Goal: Task Accomplishment & Management: Manage account settings

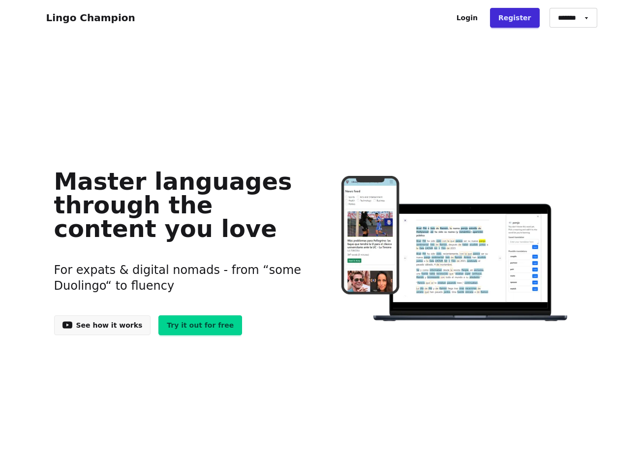
click at [95, 327] on link "See how it works" at bounding box center [102, 325] width 97 height 20
click at [572, 20] on select "******* ******* *******" at bounding box center [574, 18] width 48 height 20
click at [481, 79] on div "Master languages through the content you love For expats & digital nomads - fro…" at bounding box center [321, 249] width 551 height 388
click at [525, 18] on link "Register" at bounding box center [515, 18] width 50 height 20
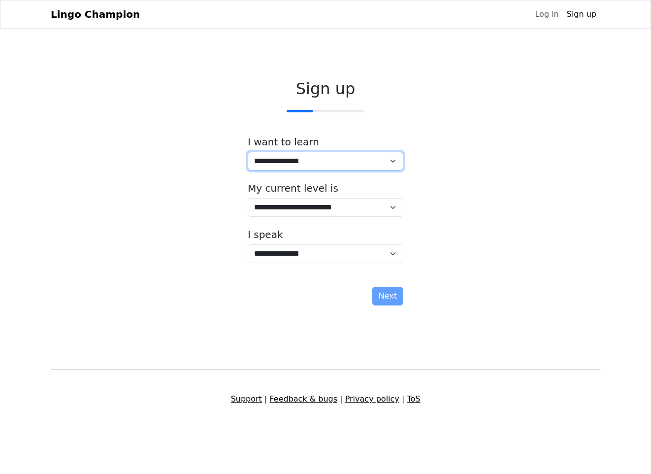
click at [369, 161] on select "**********" at bounding box center [326, 161] width 156 height 19
select select "**"
click at [248, 152] on select "**********" at bounding box center [326, 161] width 156 height 19
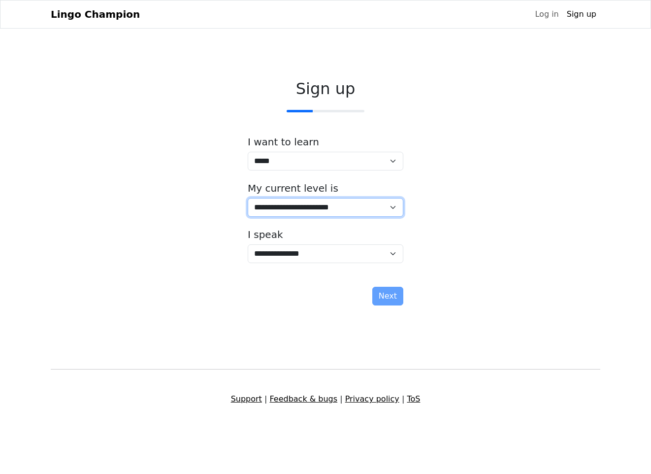
click at [331, 208] on select "**********" at bounding box center [326, 207] width 156 height 19
select select "*"
click at [248, 198] on select "**********" at bounding box center [326, 207] width 156 height 19
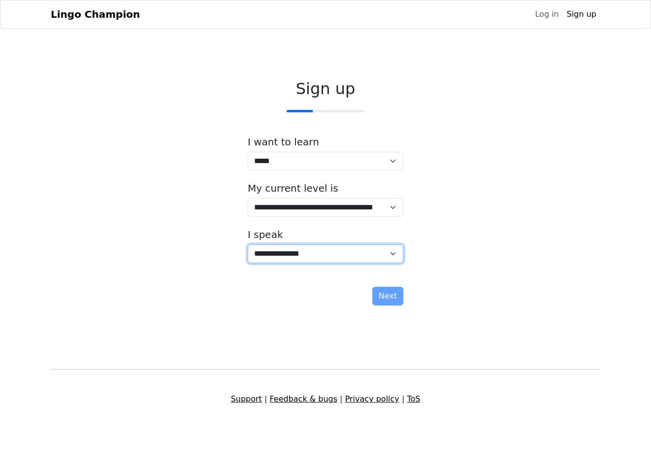
click at [326, 261] on select "**********" at bounding box center [326, 253] width 156 height 19
select select "**"
click at [248, 244] on select "**********" at bounding box center [326, 253] width 156 height 19
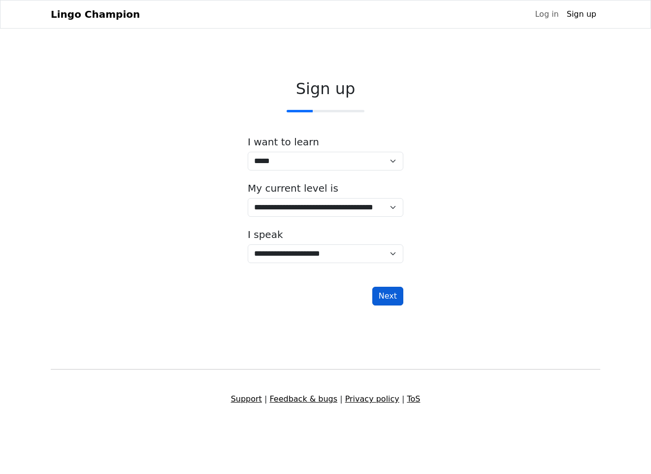
click at [388, 298] on button "Next" at bounding box center [387, 296] width 31 height 19
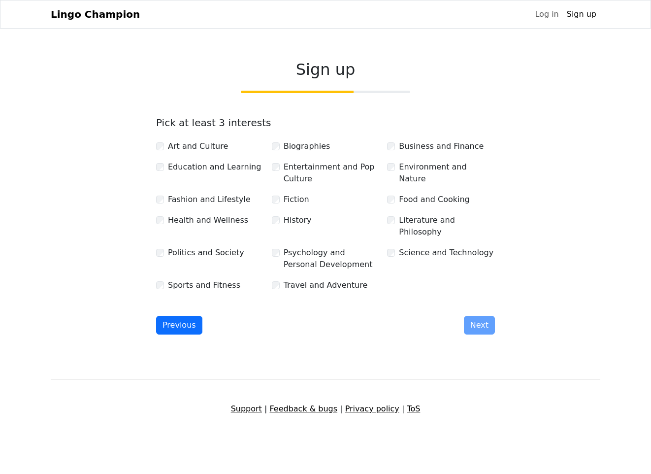
click at [395, 247] on div "Science and Technology" at bounding box center [441, 253] width 108 height 12
click at [476, 316] on button "Next" at bounding box center [479, 325] width 31 height 19
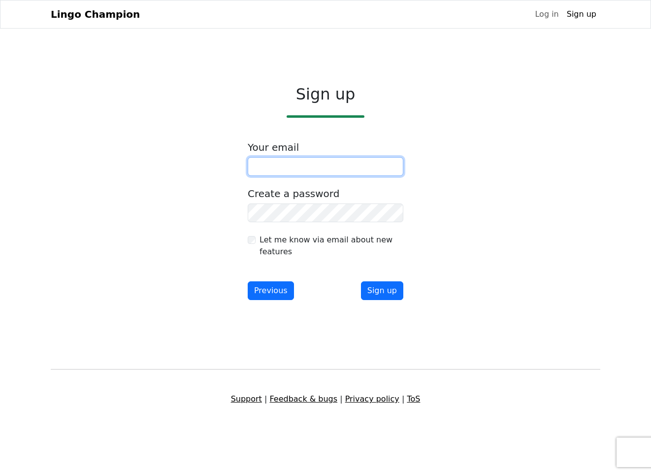
click at [370, 168] on input "email" at bounding box center [326, 166] width 156 height 19
type input "**********"
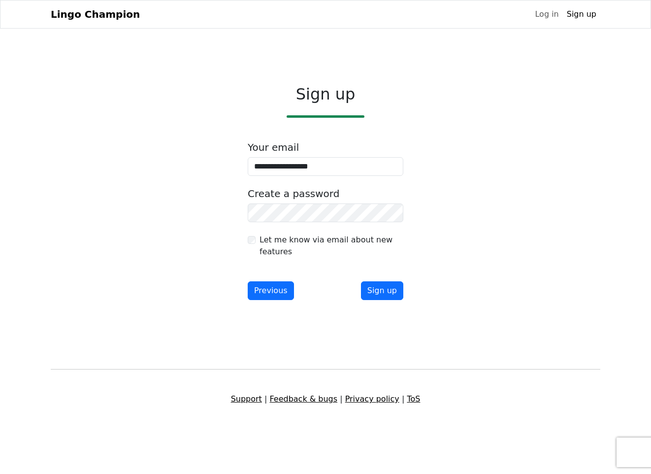
click at [267, 242] on label "Let me know via email about new features" at bounding box center [331, 246] width 144 height 24
click at [384, 284] on button "Sign up" at bounding box center [382, 290] width 42 height 19
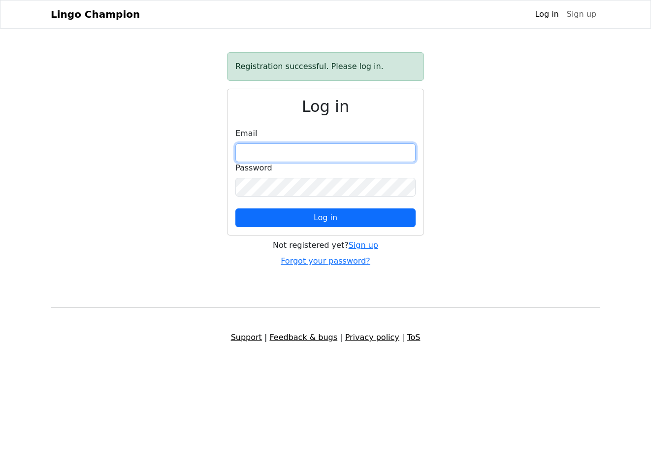
click at [287, 149] on input "email" at bounding box center [325, 152] width 180 height 19
type input "**********"
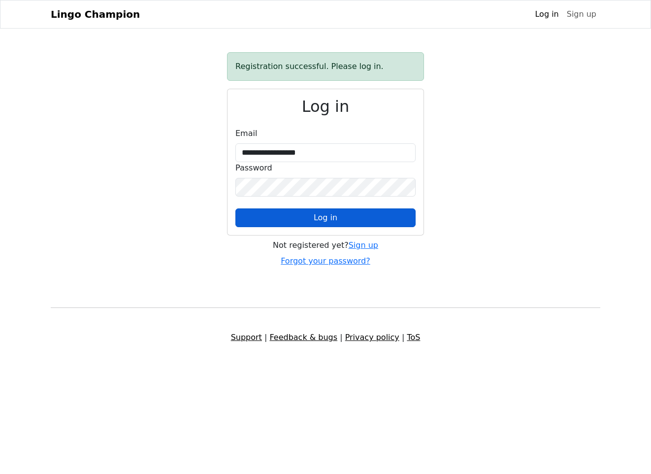
click at [325, 218] on span "Log in" at bounding box center [326, 217] width 24 height 9
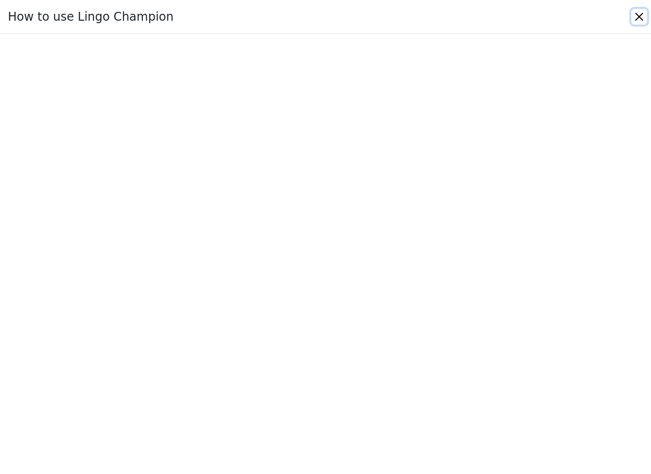
click at [641, 18] on button "Close" at bounding box center [639, 17] width 16 height 16
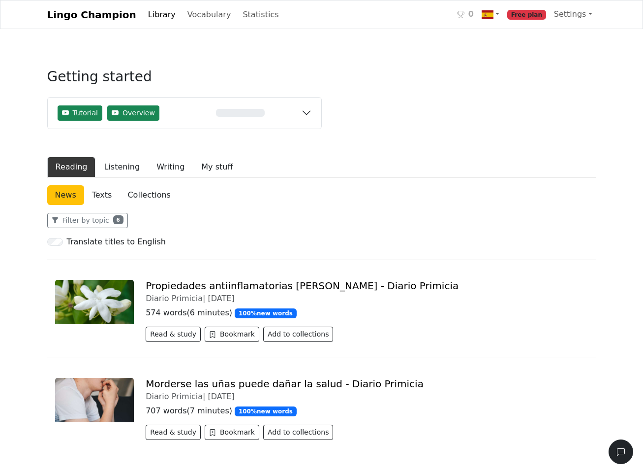
click at [330, 224] on div "Filter by topic 6" at bounding box center [321, 220] width 549 height 15
click at [574, 19] on link "Settings" at bounding box center [573, 14] width 46 height 20
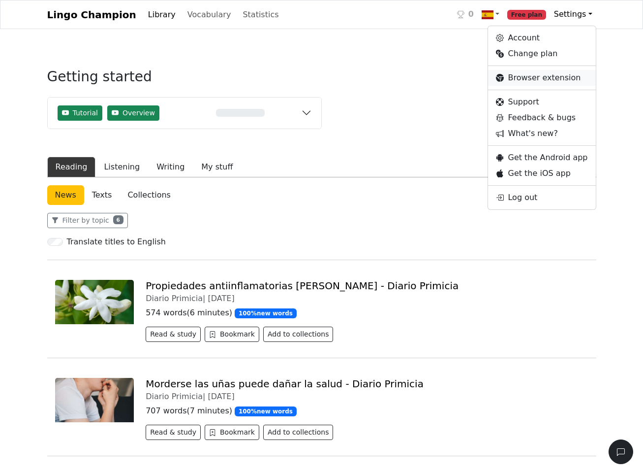
click at [542, 79] on link "Browser extension" at bounding box center [541, 78] width 107 height 16
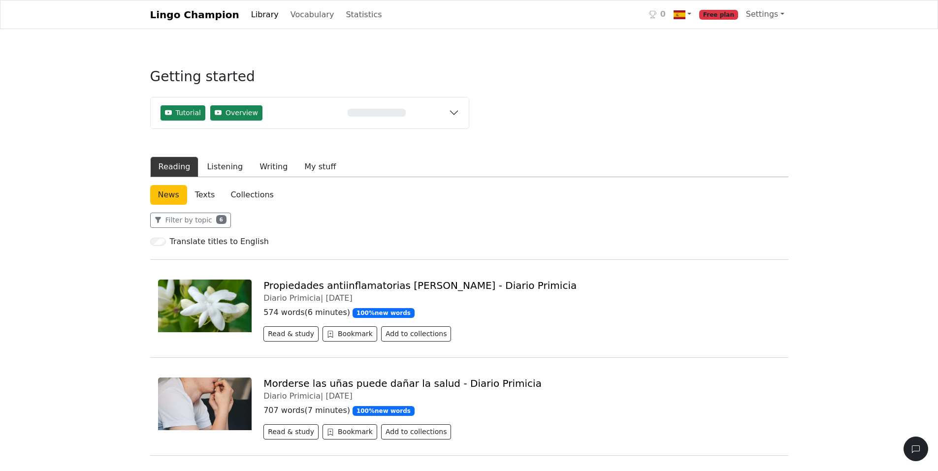
click at [250, 201] on link "Collections" at bounding box center [252, 195] width 59 height 20
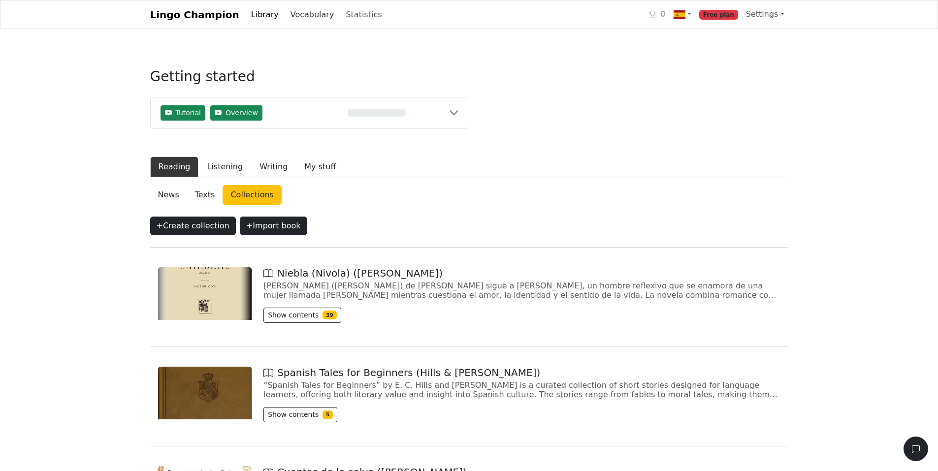
click at [299, 13] on link "Vocabulary" at bounding box center [313, 15] width 52 height 20
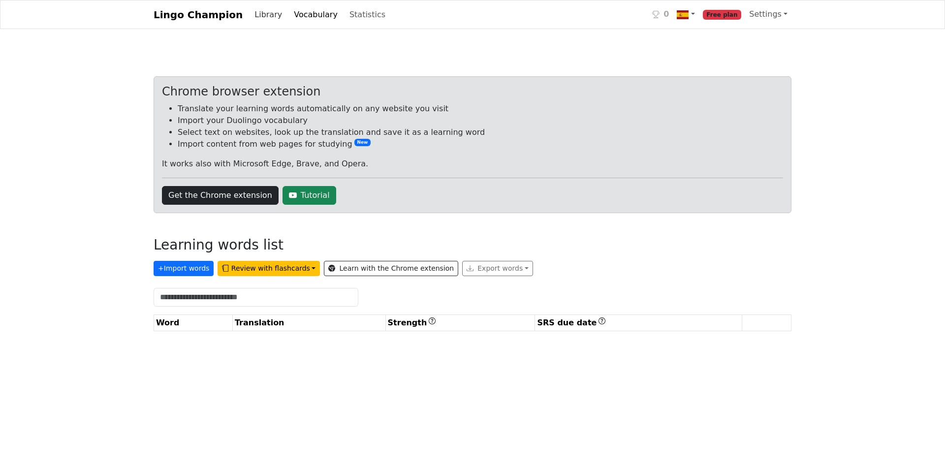
click at [255, 14] on link "Library" at bounding box center [268, 15] width 35 height 20
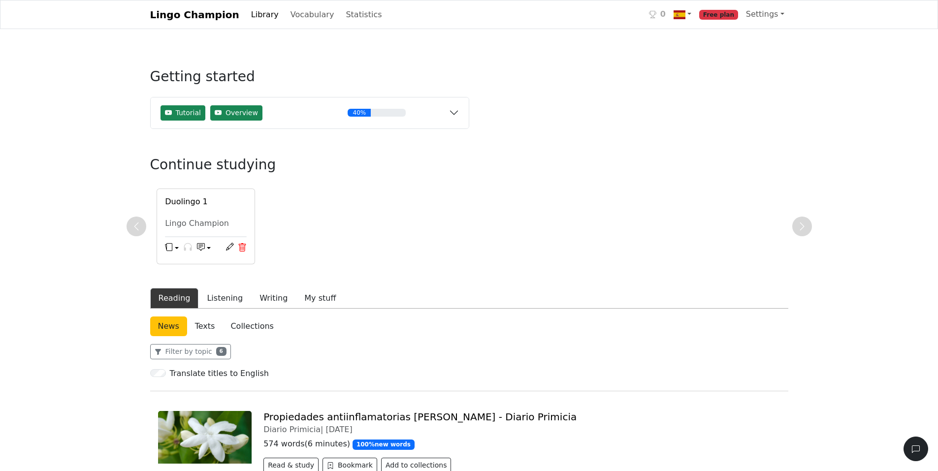
click at [241, 247] on icon at bounding box center [242, 247] width 9 height 9
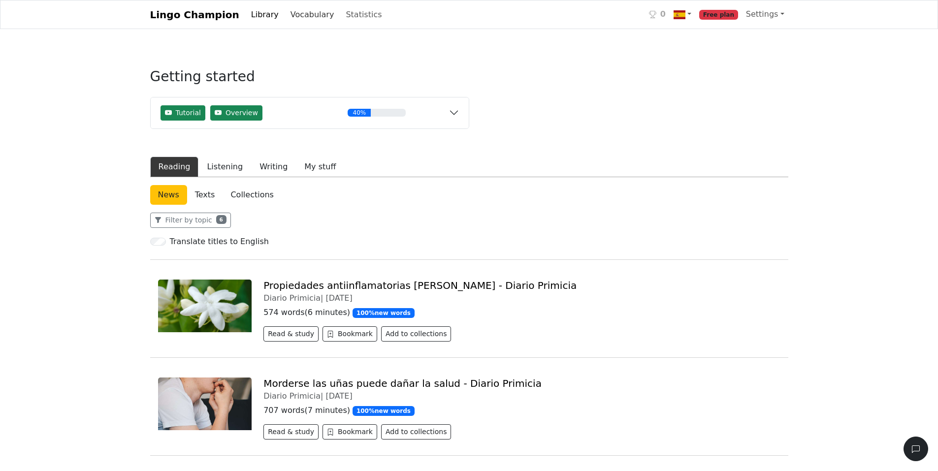
click at [291, 17] on link "Vocabulary" at bounding box center [313, 15] width 52 height 20
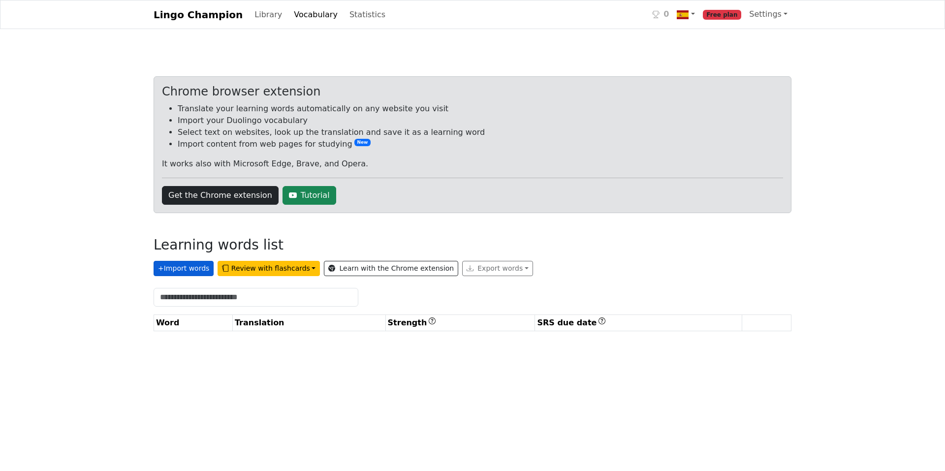
click at [167, 266] on button "+ Import words" at bounding box center [184, 268] width 60 height 15
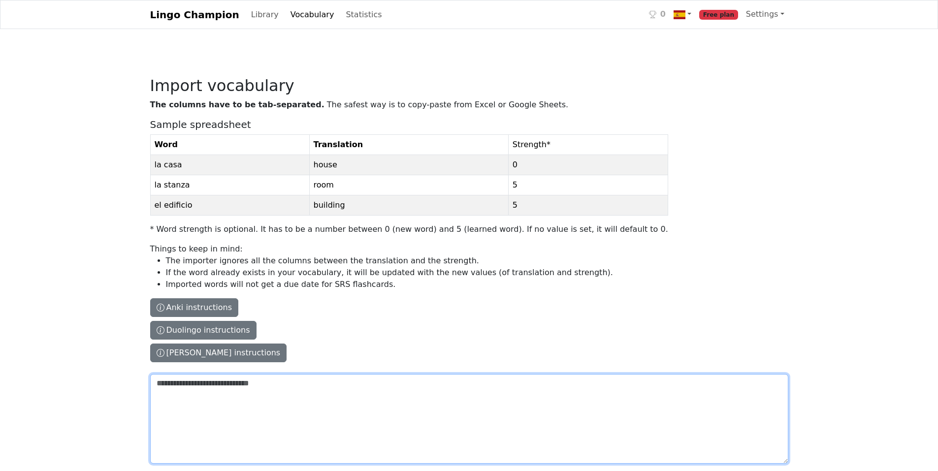
click at [199, 402] on textarea "The columns have to be tab-separated. The safest way is to copy-paste from Exce…" at bounding box center [469, 419] width 638 height 90
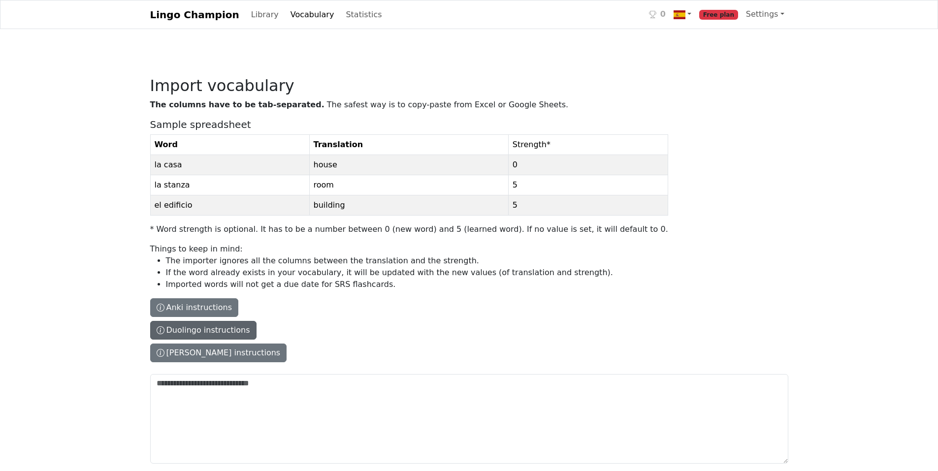
click at [202, 332] on button "Duolingo instructions" at bounding box center [203, 330] width 106 height 19
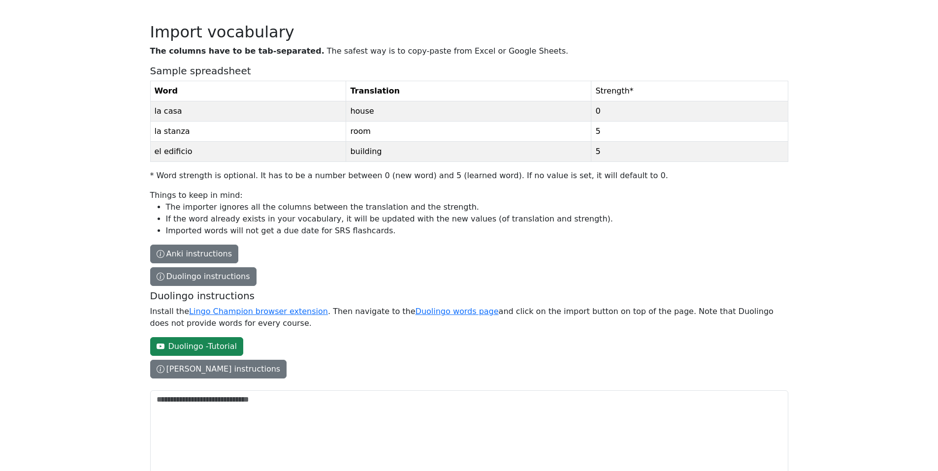
scroll to position [69, 0]
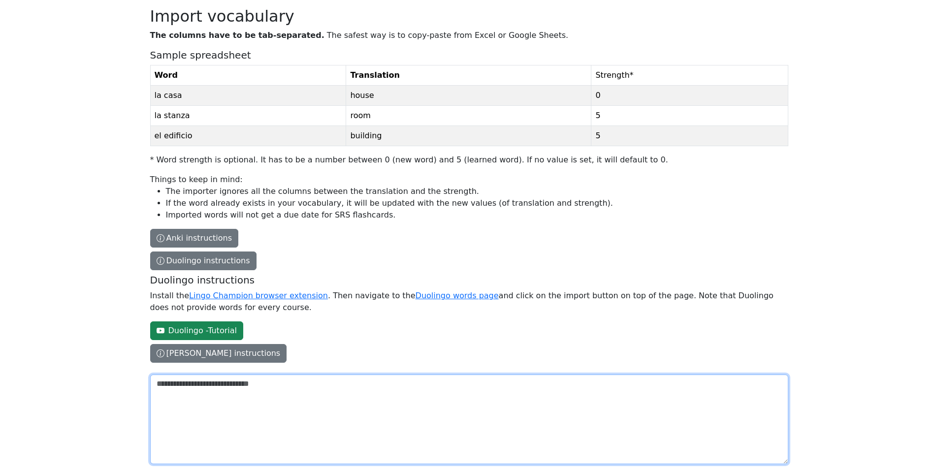
click at [270, 390] on textarea "The columns have to be tab-separated. The safest way is to copy-paste from Exce…" at bounding box center [469, 420] width 638 height 90
paste textarea "**********"
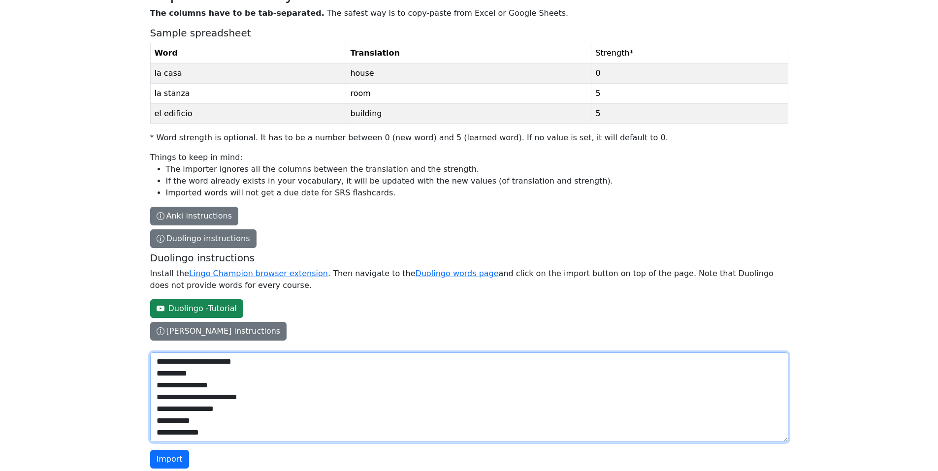
scroll to position [105, 0]
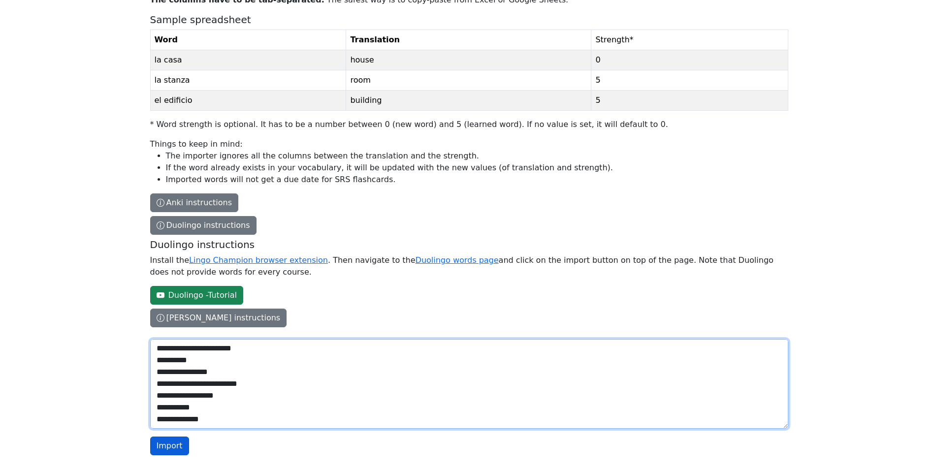
type textarea "**********"
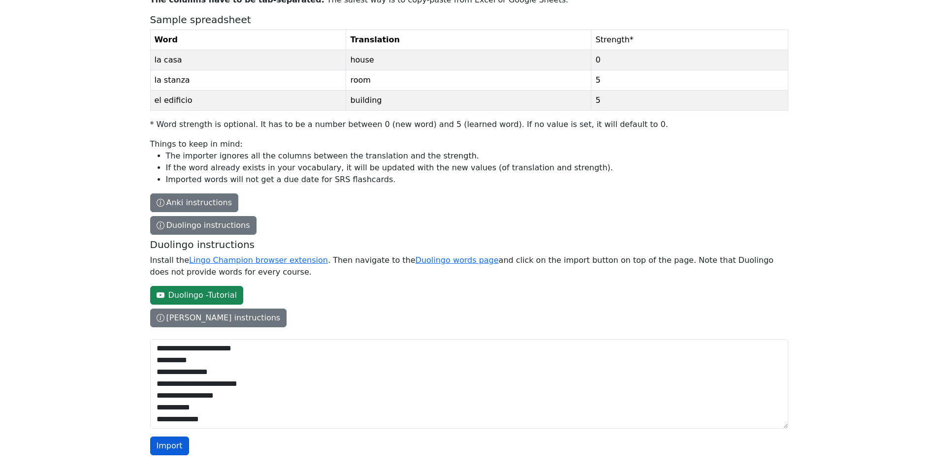
click at [170, 443] on button "Import" at bounding box center [169, 446] width 39 height 19
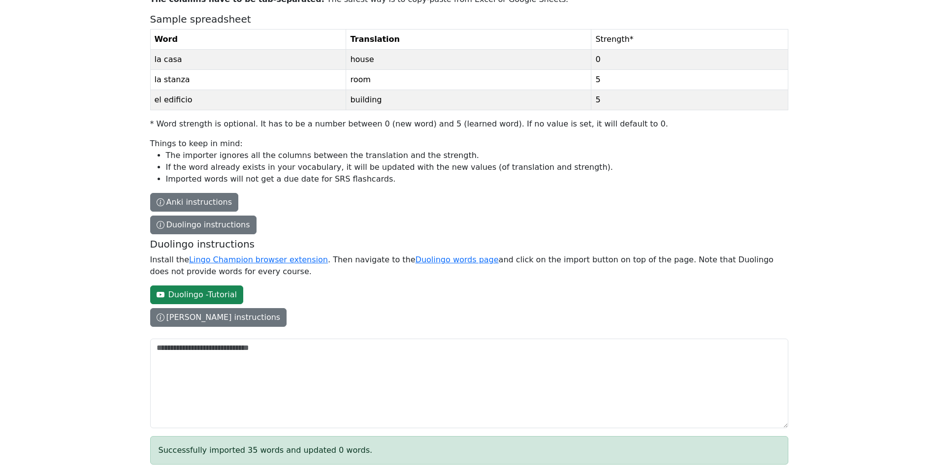
scroll to position [0, 0]
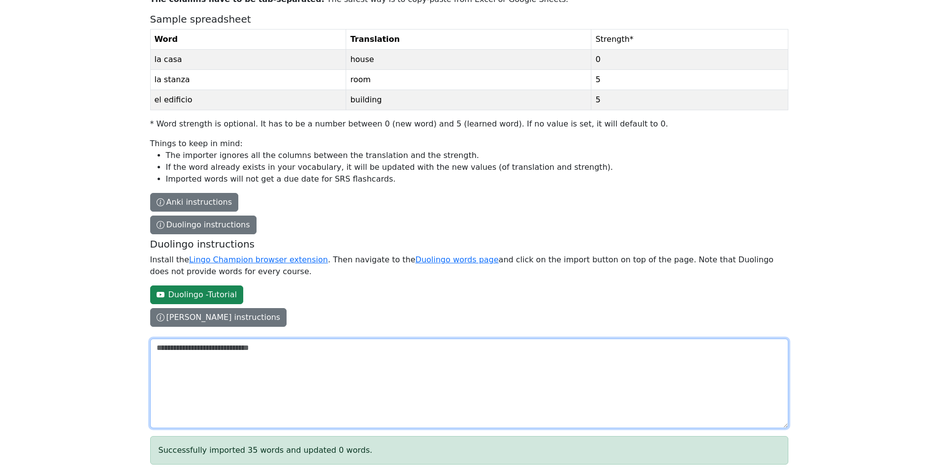
click at [341, 376] on textarea "The columns have to be tab-separated. The safest way is to copy-paste from Exce…" at bounding box center [469, 384] width 638 height 90
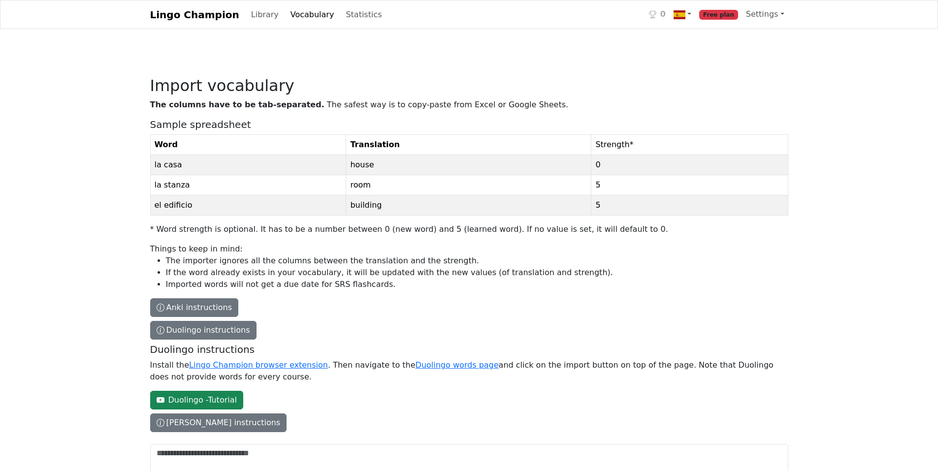
click at [288, 18] on link "Vocabulary" at bounding box center [313, 15] width 52 height 20
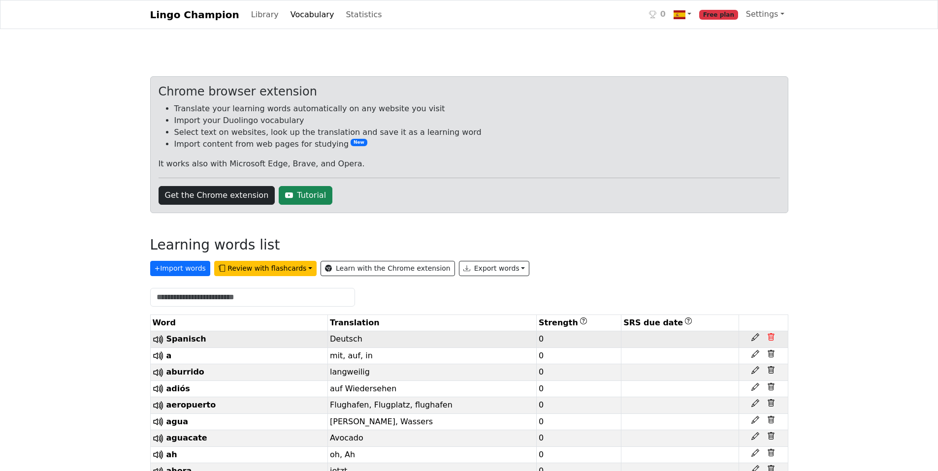
click at [650, 335] on icon at bounding box center [771, 337] width 8 height 8
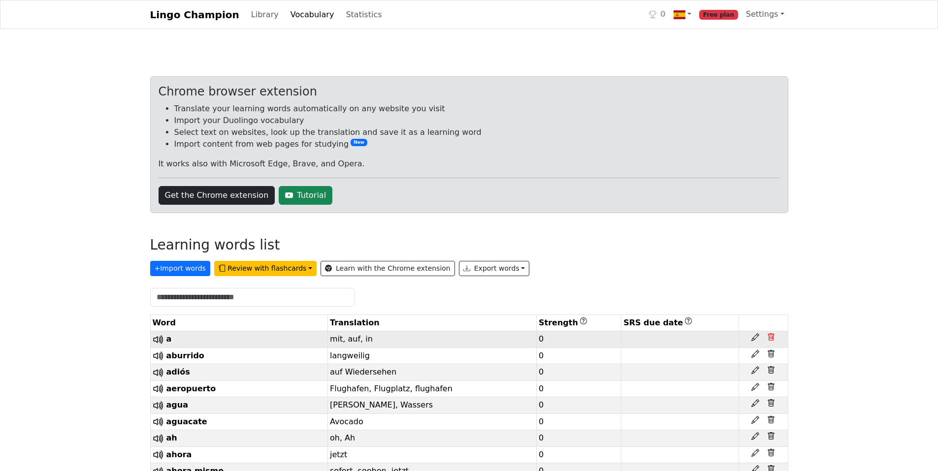
click at [650, 336] on icon at bounding box center [771, 336] width 6 height 7
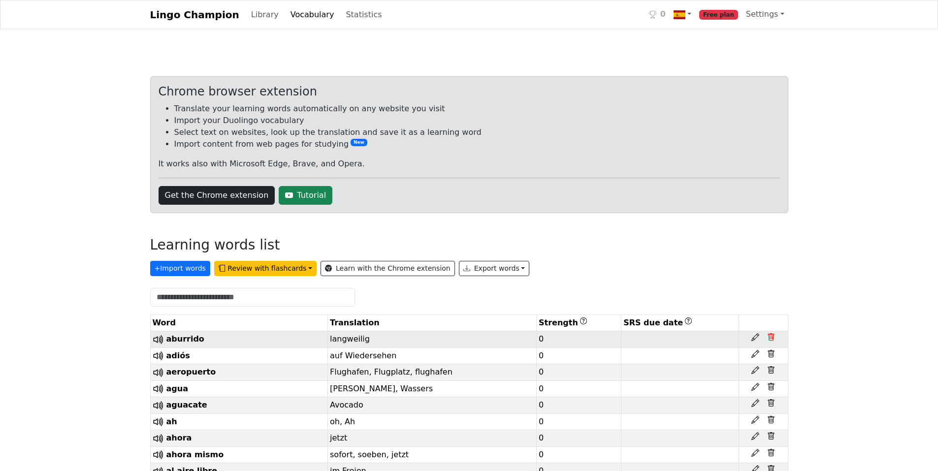
click at [650, 336] on icon at bounding box center [771, 336] width 6 height 7
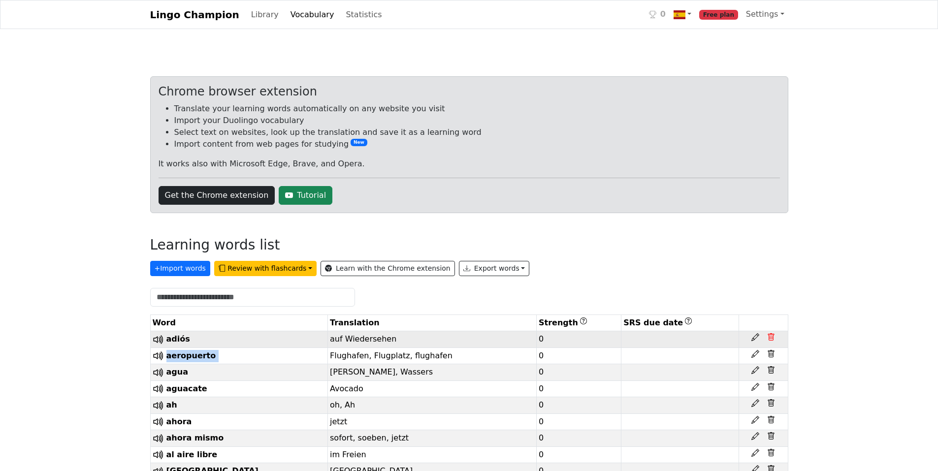
click at [650, 336] on icon at bounding box center [771, 336] width 6 height 7
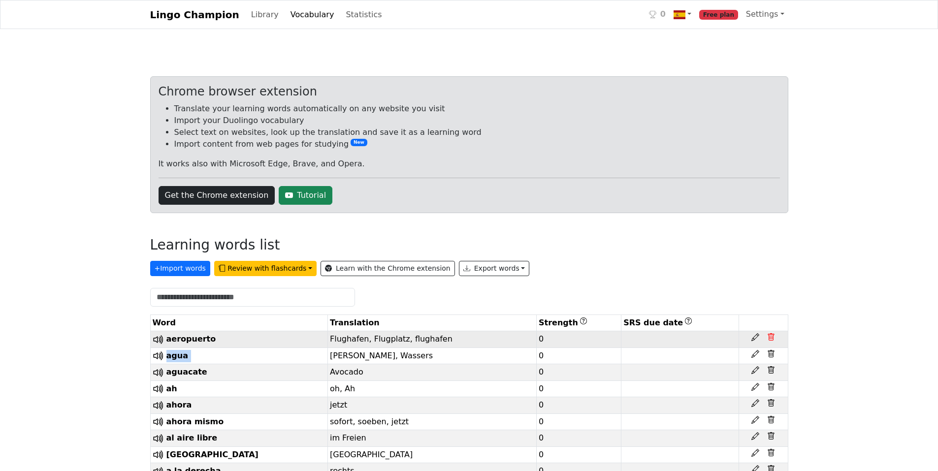
click at [650, 336] on icon at bounding box center [771, 336] width 6 height 7
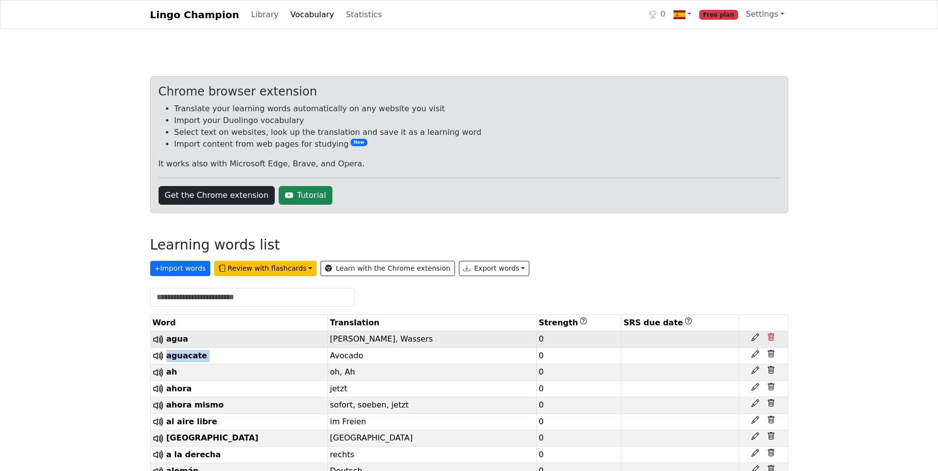
click at [650, 336] on icon at bounding box center [771, 336] width 6 height 7
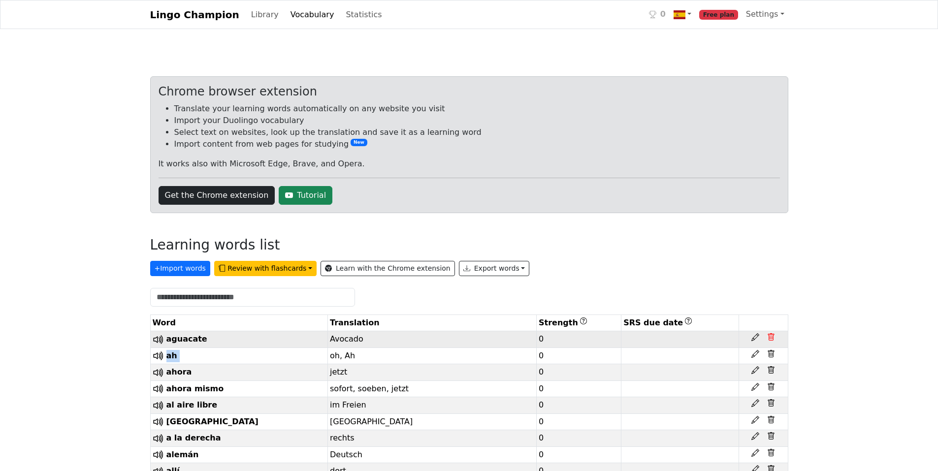
click at [650, 336] on icon at bounding box center [771, 336] width 6 height 7
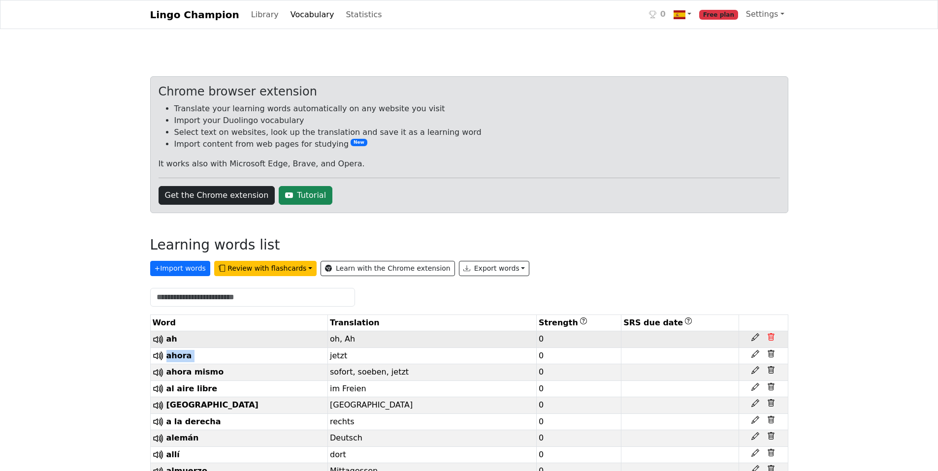
click at [650, 336] on icon at bounding box center [771, 336] width 6 height 7
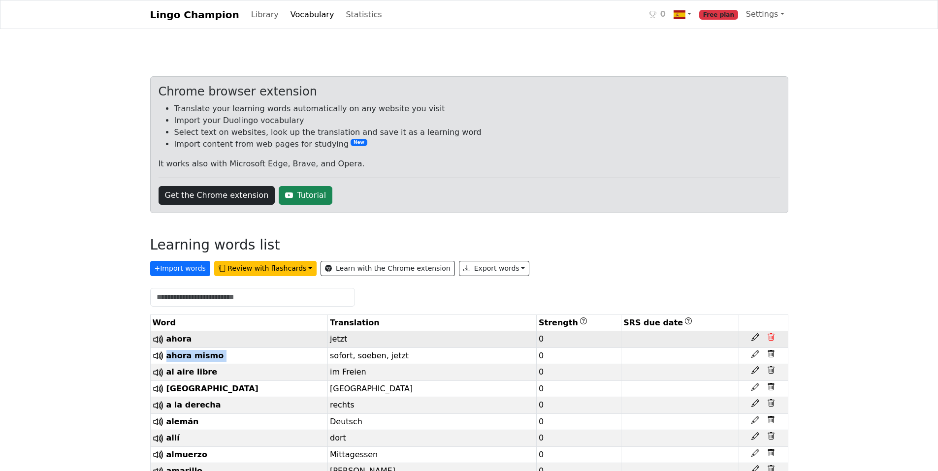
click at [650, 336] on icon at bounding box center [771, 336] width 6 height 7
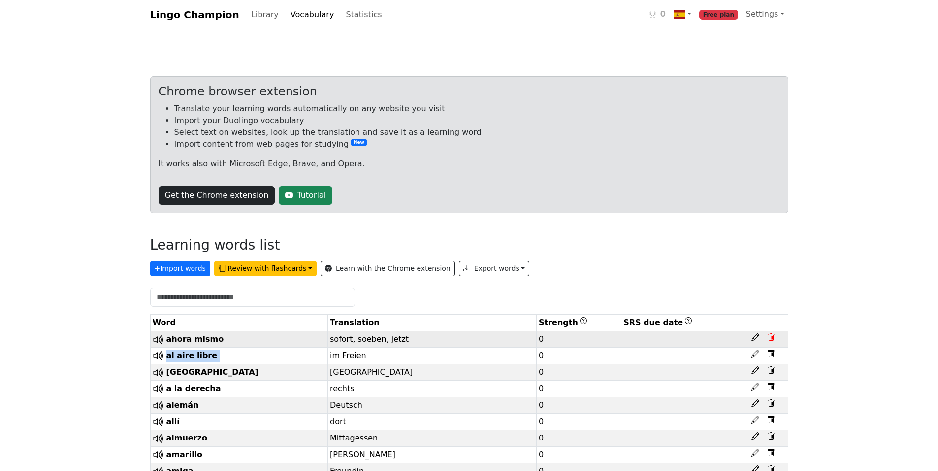
click at [650, 336] on icon at bounding box center [771, 336] width 6 height 7
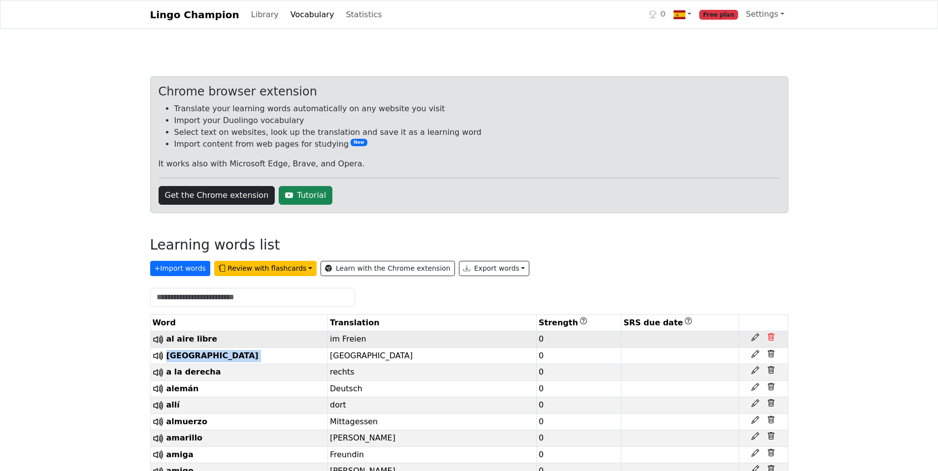
click at [650, 336] on icon at bounding box center [771, 336] width 6 height 7
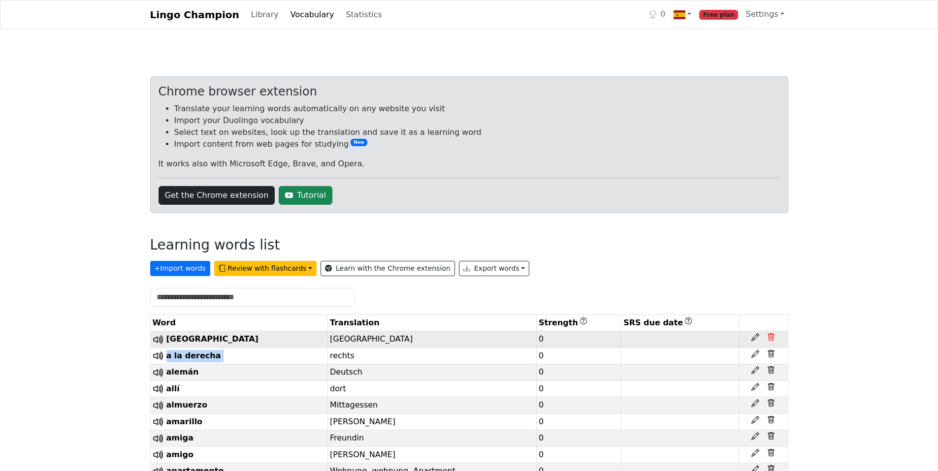
click at [650, 336] on icon at bounding box center [771, 336] width 6 height 7
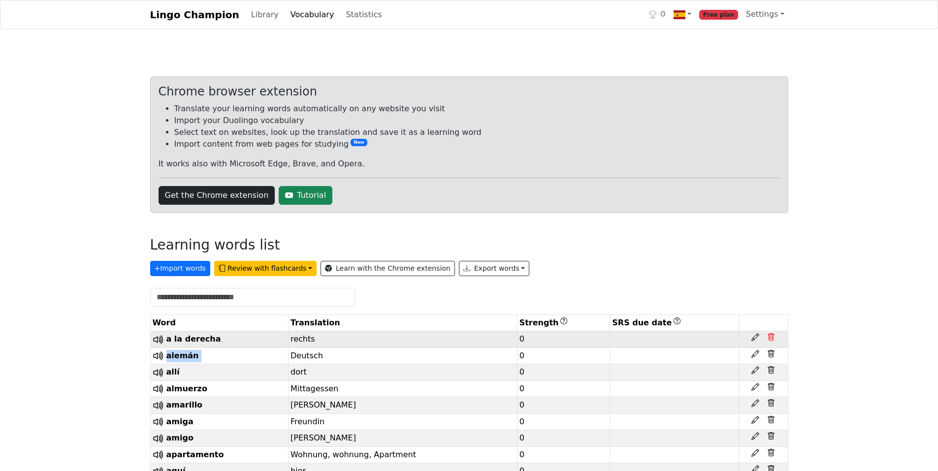
click at [650, 336] on icon at bounding box center [771, 336] width 6 height 7
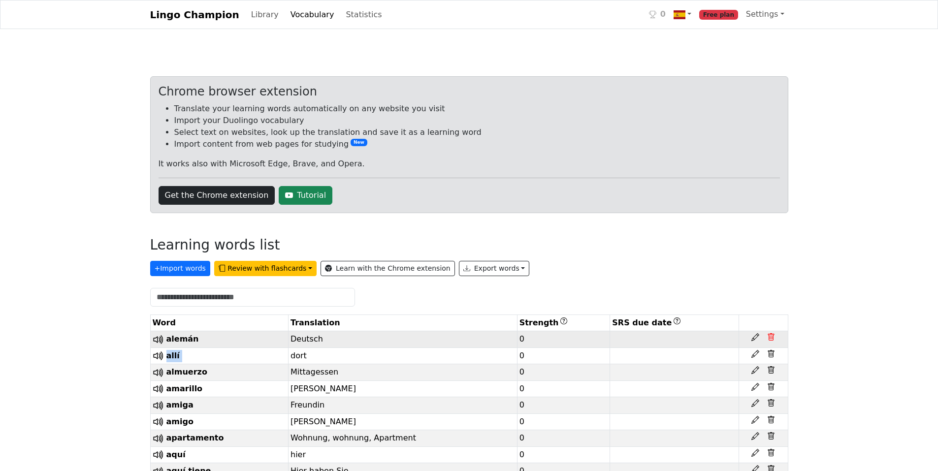
click at [650, 336] on icon at bounding box center [771, 336] width 6 height 7
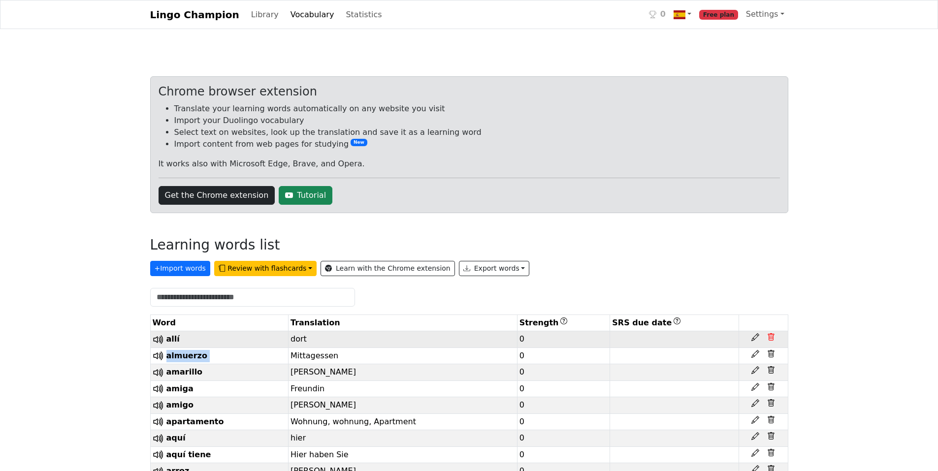
click at [650, 336] on icon at bounding box center [771, 336] width 6 height 7
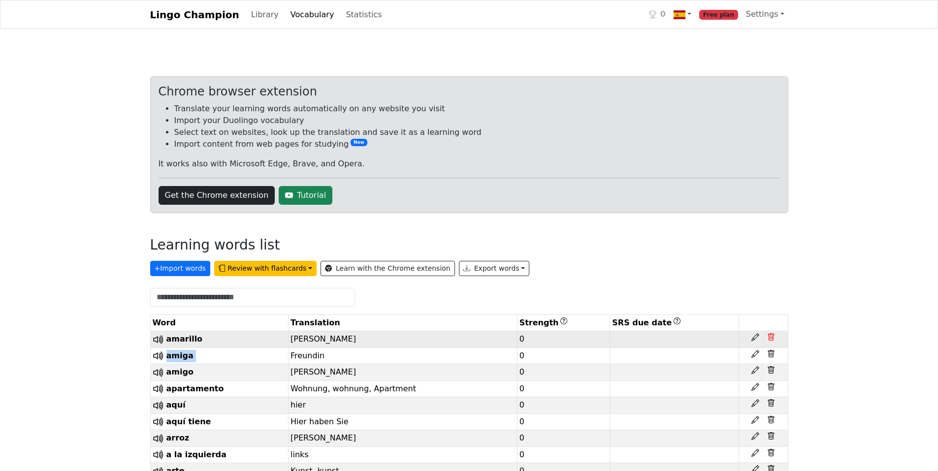
click at [650, 336] on icon at bounding box center [771, 336] width 6 height 7
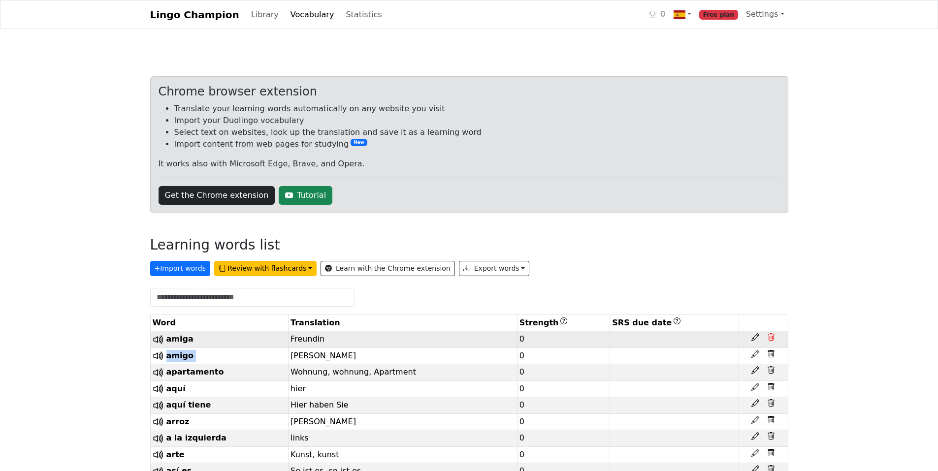
click at [650, 336] on icon at bounding box center [771, 336] width 6 height 7
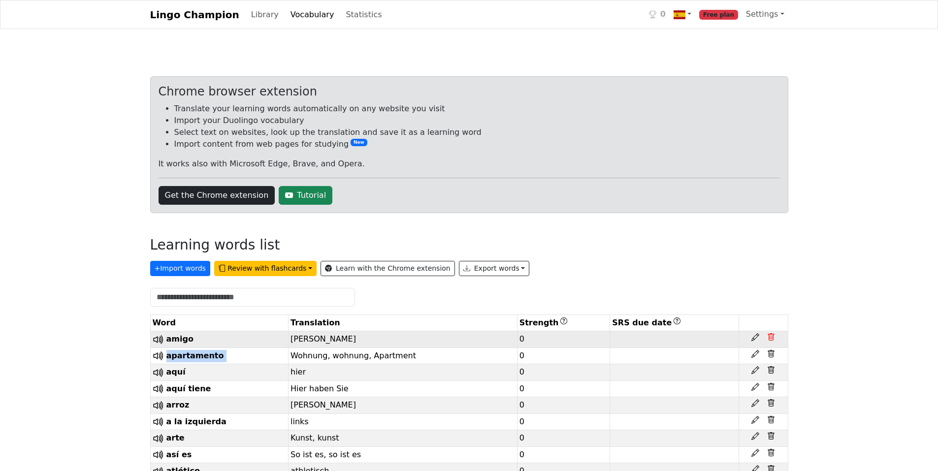
click at [650, 336] on icon at bounding box center [771, 336] width 6 height 7
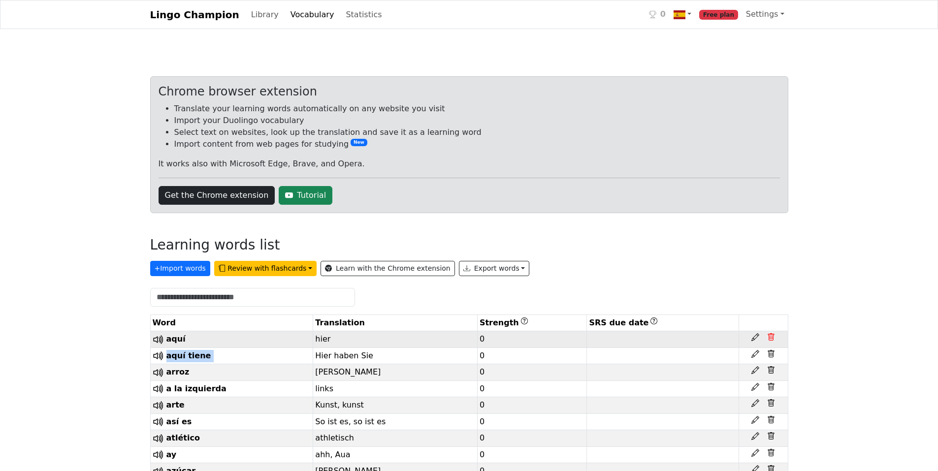
click at [650, 336] on icon at bounding box center [771, 336] width 6 height 7
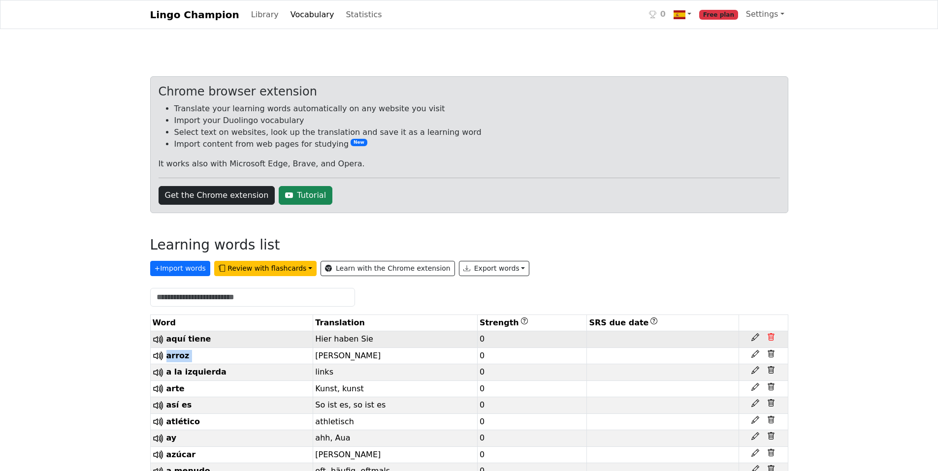
click at [650, 336] on icon at bounding box center [771, 336] width 6 height 7
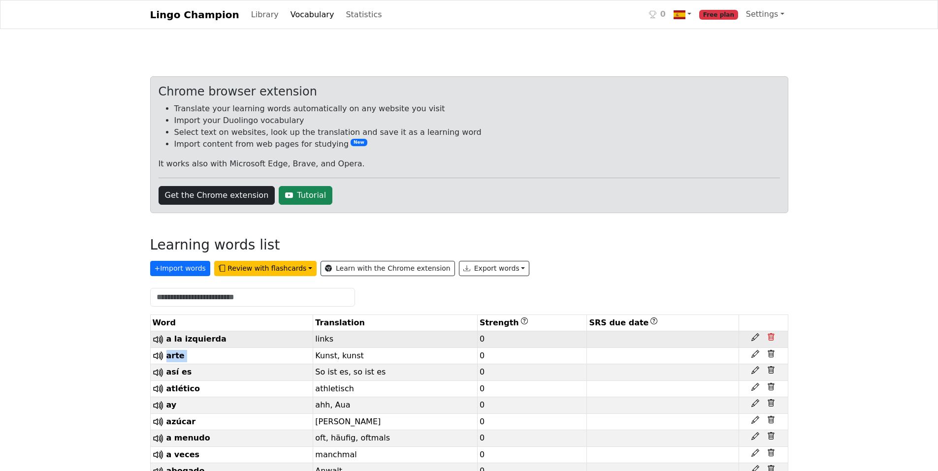
click at [650, 336] on icon at bounding box center [771, 336] width 6 height 7
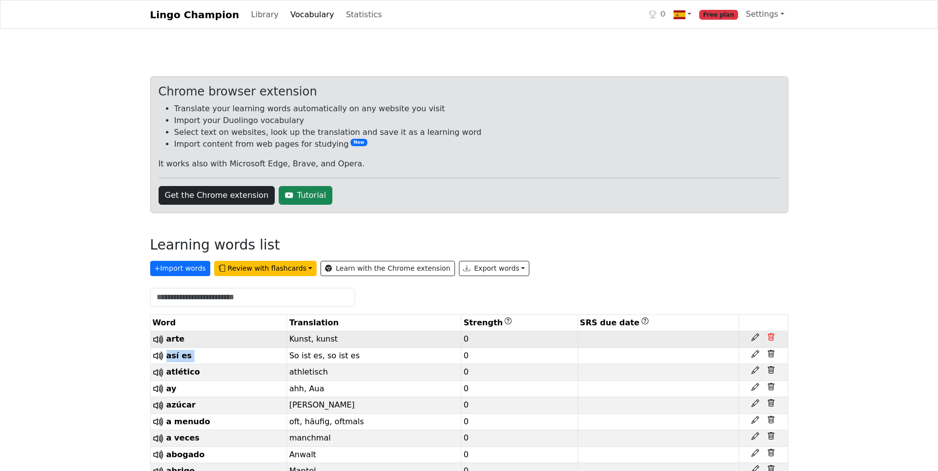
click at [650, 336] on icon at bounding box center [771, 336] width 6 height 7
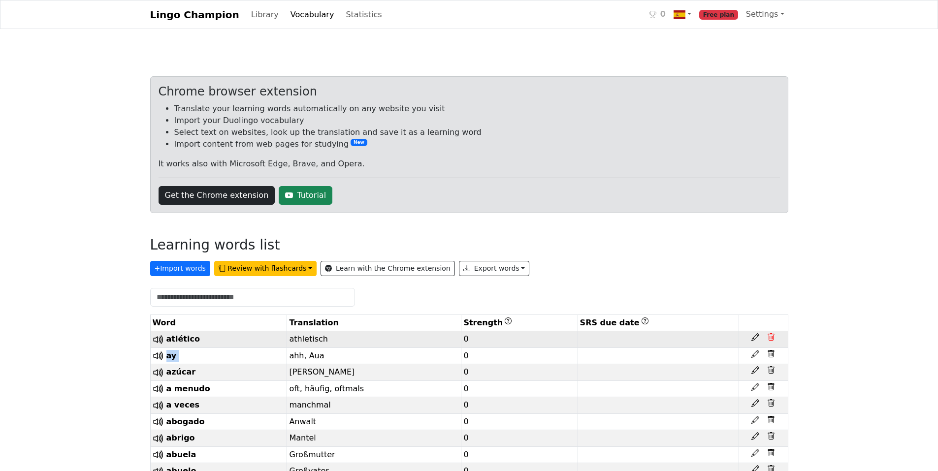
click at [650, 336] on icon at bounding box center [771, 336] width 6 height 7
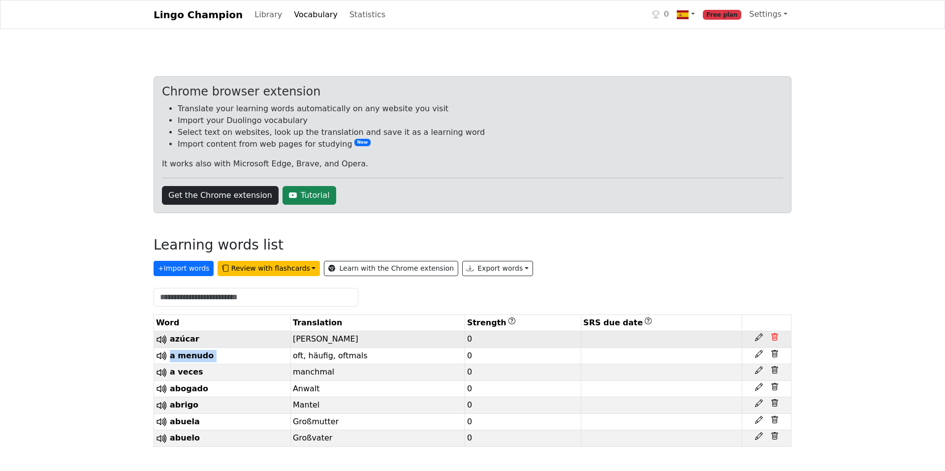
click at [650, 336] on div at bounding box center [766, 337] width 45 height 8
click at [650, 338] on icon at bounding box center [775, 337] width 8 height 8
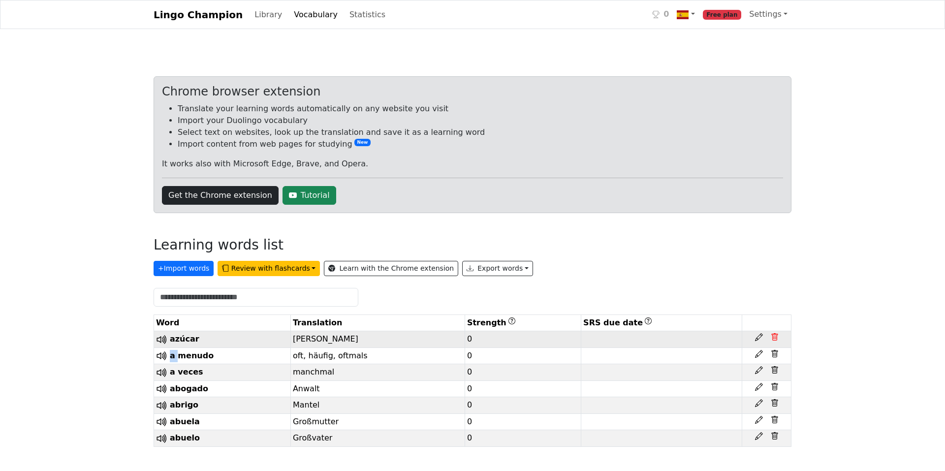
click at [650, 338] on icon at bounding box center [775, 337] width 8 height 8
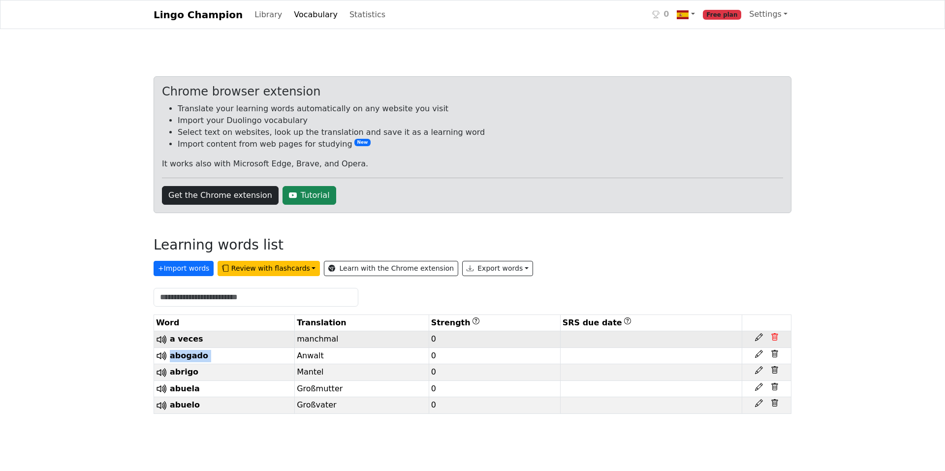
click at [650, 338] on icon at bounding box center [775, 337] width 8 height 8
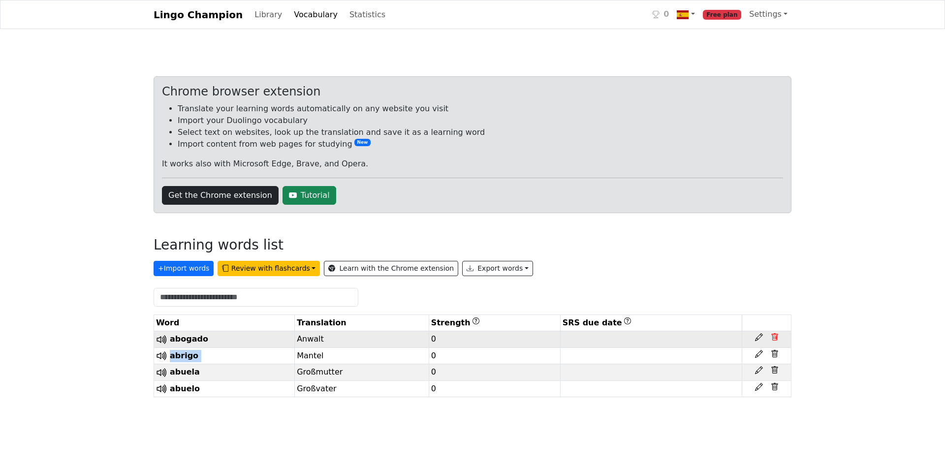
click at [650, 338] on icon at bounding box center [775, 337] width 8 height 8
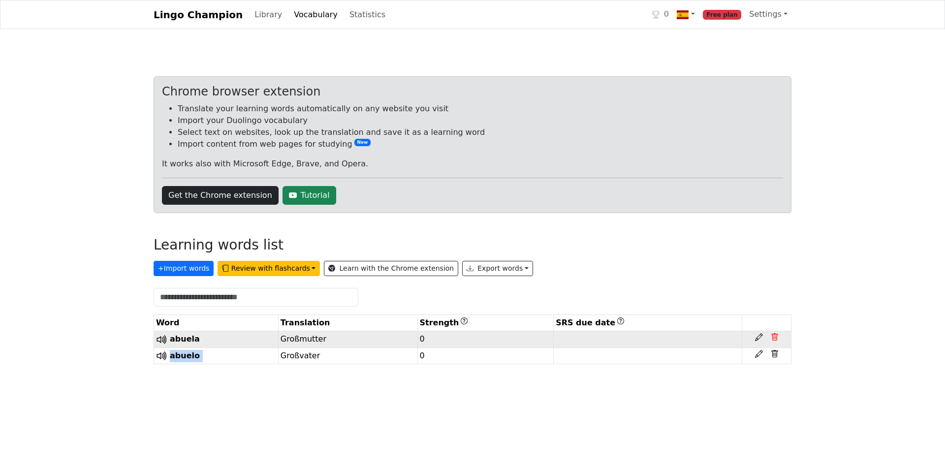
click at [650, 338] on icon at bounding box center [775, 337] width 8 height 8
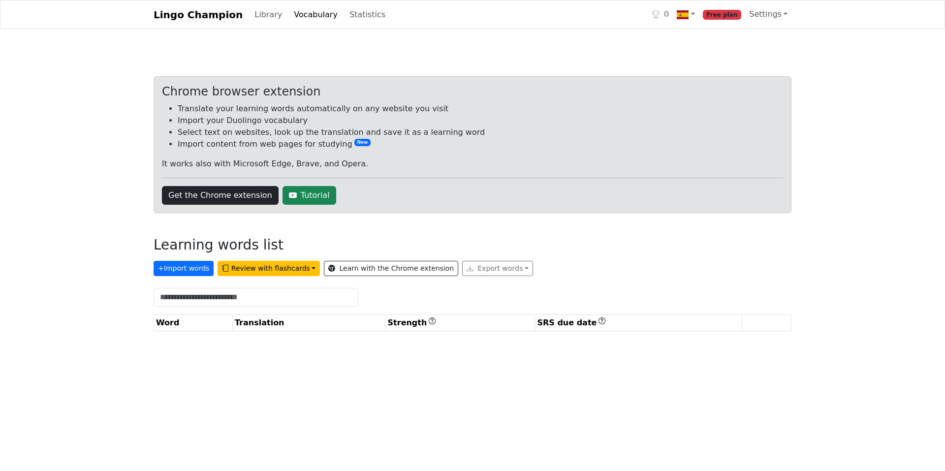
click at [131, 165] on div "Lingo Champion Library Vocabulary Statistics 0 Free plan Settings Account Chang…" at bounding box center [472, 195] width 945 height 390
drag, startPoint x: 176, startPoint y: 239, endPoint x: 189, endPoint y: 259, distance: 24.3
click at [189, 259] on div "Chrome browser extension Translate your learning words automatically on any web…" at bounding box center [473, 207] width 638 height 263
click at [193, 271] on button "+ Import words" at bounding box center [184, 268] width 60 height 15
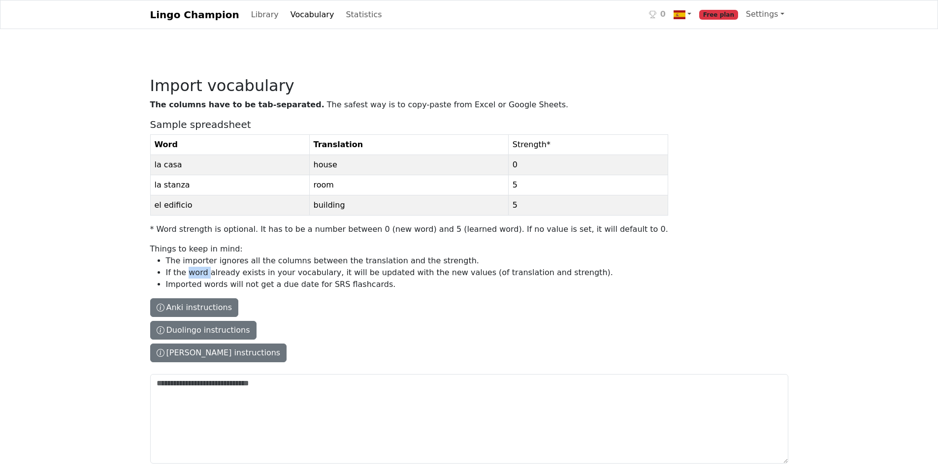
click at [193, 271] on li "If the word already exists in your vocabulary, it will be updated with the new …" at bounding box center [417, 273] width 502 height 12
click at [193, 374] on textarea "The columns have to be tab-separated. The safest way is to copy-paste from Exce…" at bounding box center [469, 419] width 638 height 90
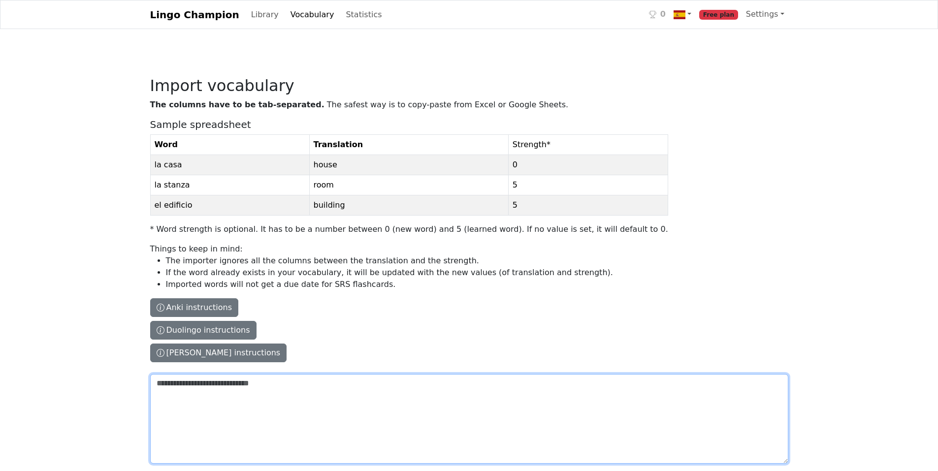
click at [382, 399] on textarea "The columns have to be tab-separated. The safest way is to copy-paste from Exce…" at bounding box center [469, 419] width 638 height 90
paste textarea "**********"
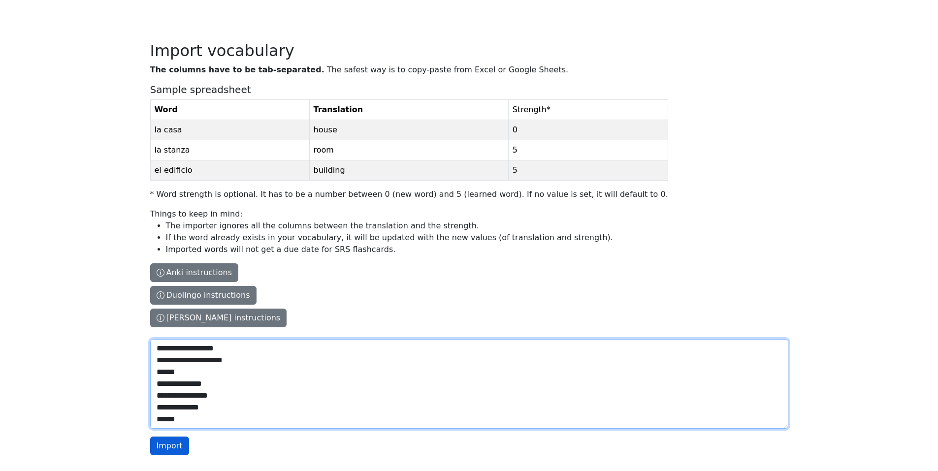
type textarea "**********"
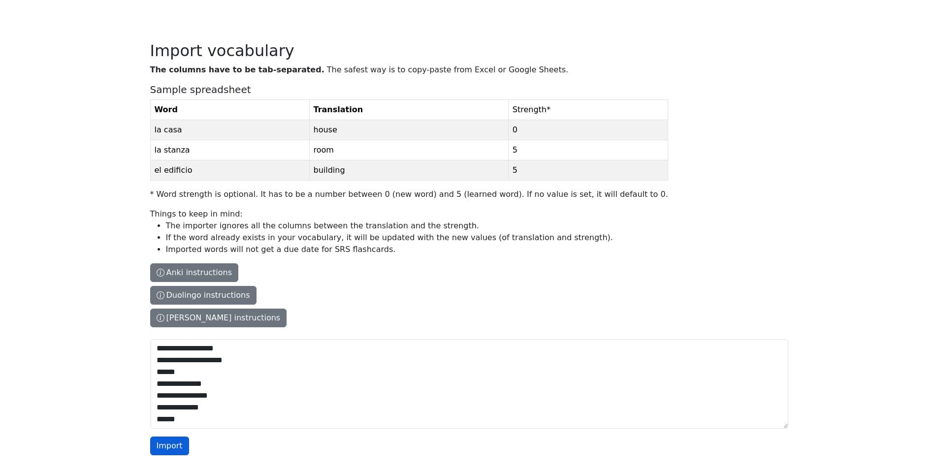
click at [169, 443] on button "Import" at bounding box center [169, 446] width 39 height 19
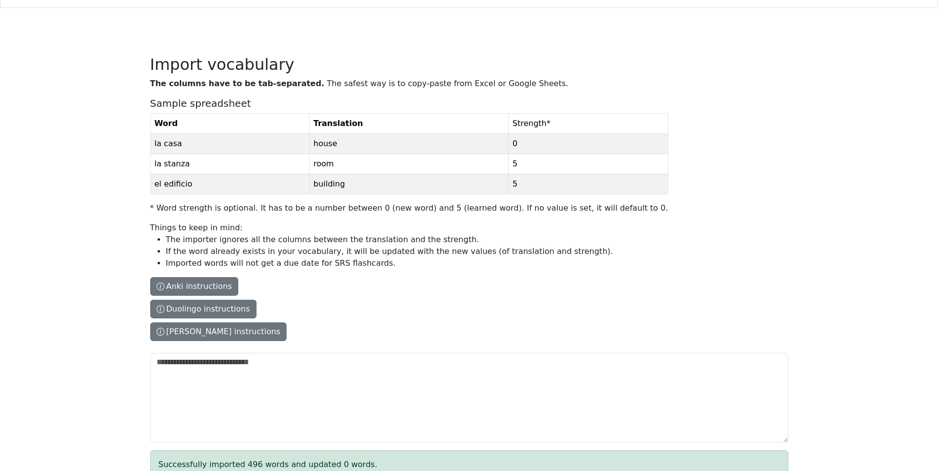
scroll to position [0, 0]
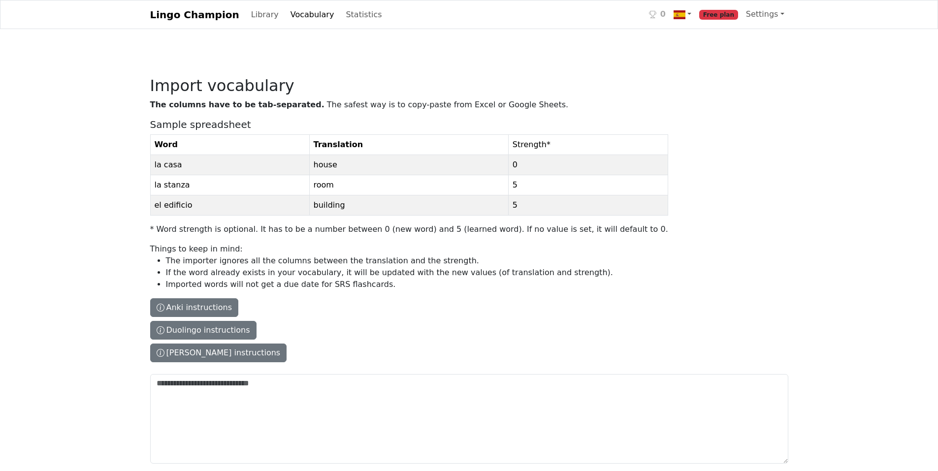
click at [292, 16] on link "Vocabulary" at bounding box center [313, 15] width 52 height 20
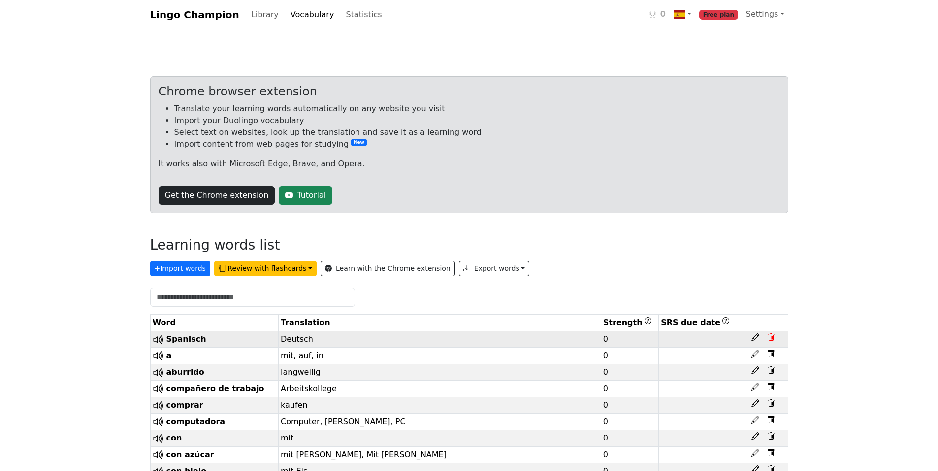
click at [650, 335] on icon at bounding box center [771, 337] width 8 height 8
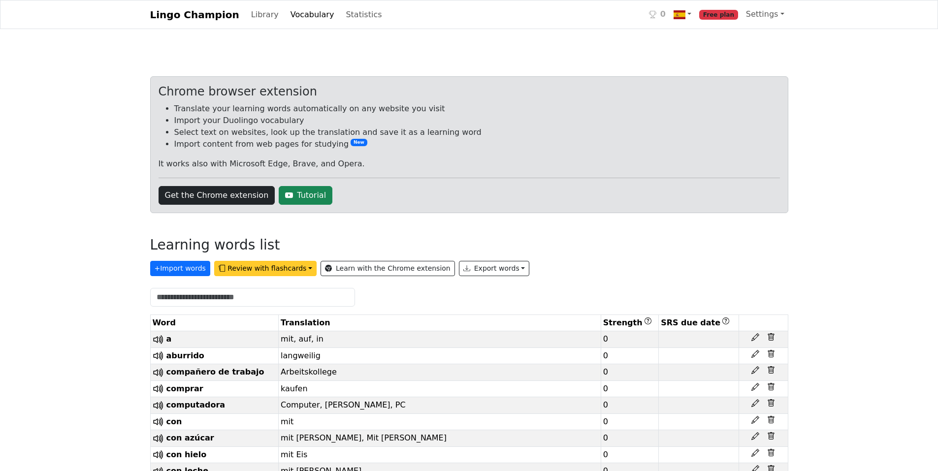
click at [277, 267] on button "Review with flashcards" at bounding box center [265, 268] width 102 height 15
click at [650, 252] on div "Learning words list" at bounding box center [469, 247] width 638 height 21
click at [257, 267] on button "Review with flashcards" at bounding box center [265, 268] width 102 height 15
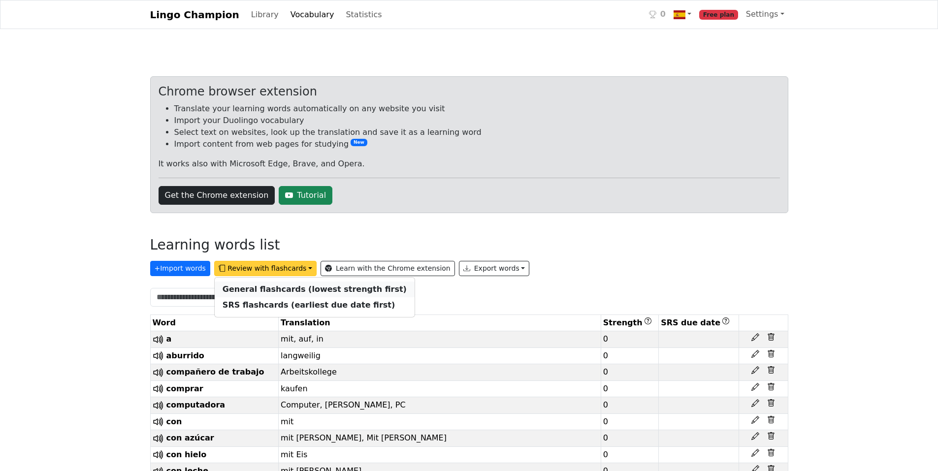
click at [258, 289] on strong "General flashcards (lowest strength first)" at bounding box center [315, 289] width 184 height 9
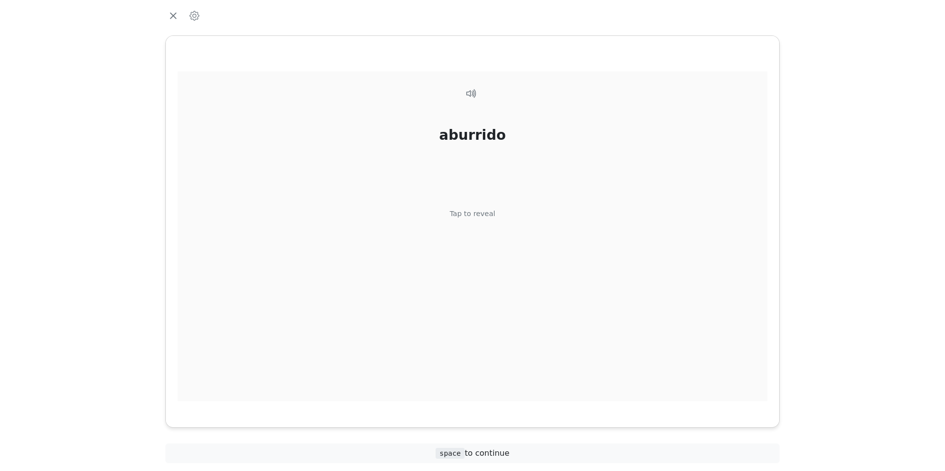
click at [512, 222] on div "aburrido Tap to reveal" at bounding box center [473, 236] width 590 height 330
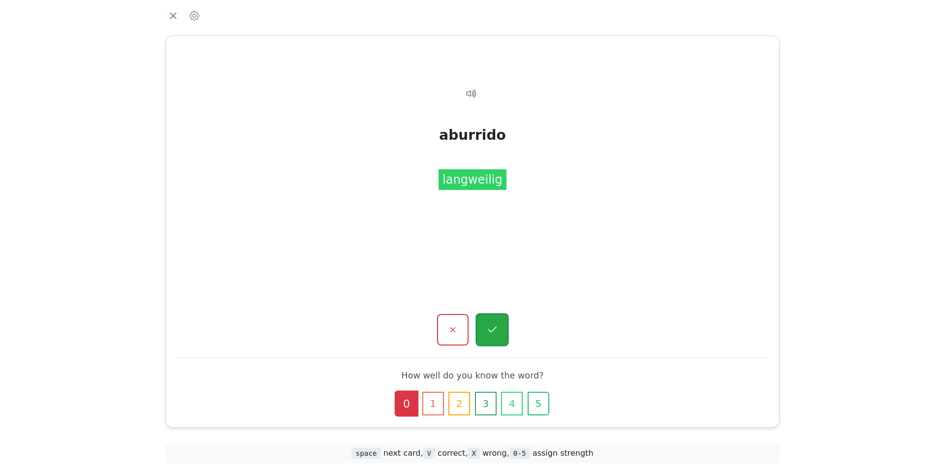
click at [497, 329] on icon "button" at bounding box center [492, 330] width 12 height 12
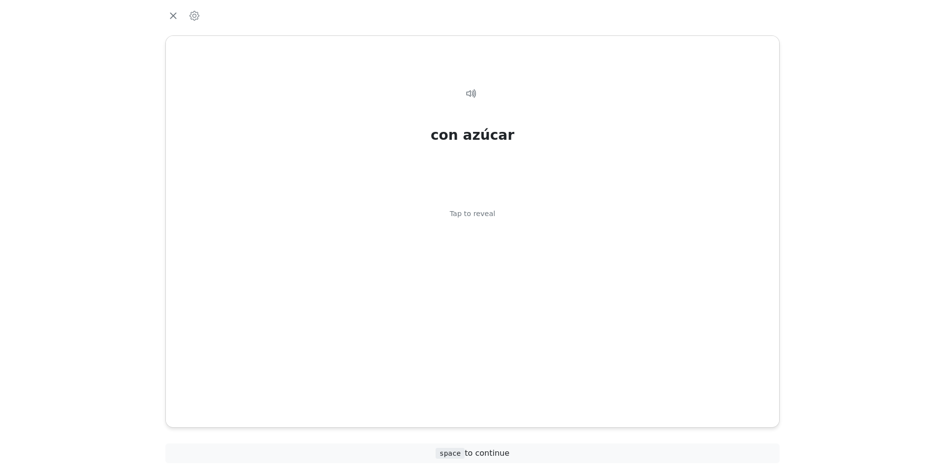
click at [497, 329] on div "con azúcar Tap to reveal" at bounding box center [473, 236] width 590 height 330
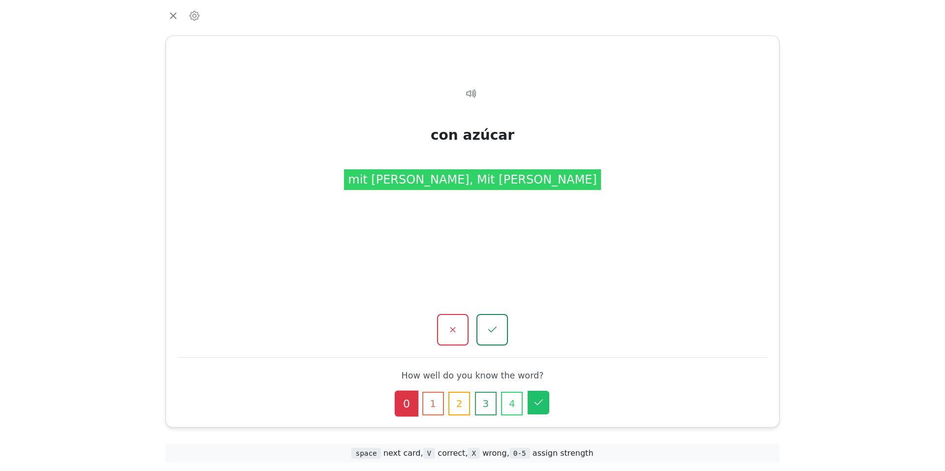
drag, startPoint x: 497, startPoint y: 329, endPoint x: 534, endPoint y: 401, distance: 81.2
click at [534, 401] on div "con azúcar Tap to reveal con azúcar mit Zucker, Mit Zucker How well do you know…" at bounding box center [472, 231] width 613 height 391
click at [534, 401] on icon "button" at bounding box center [539, 403] width 12 height 12
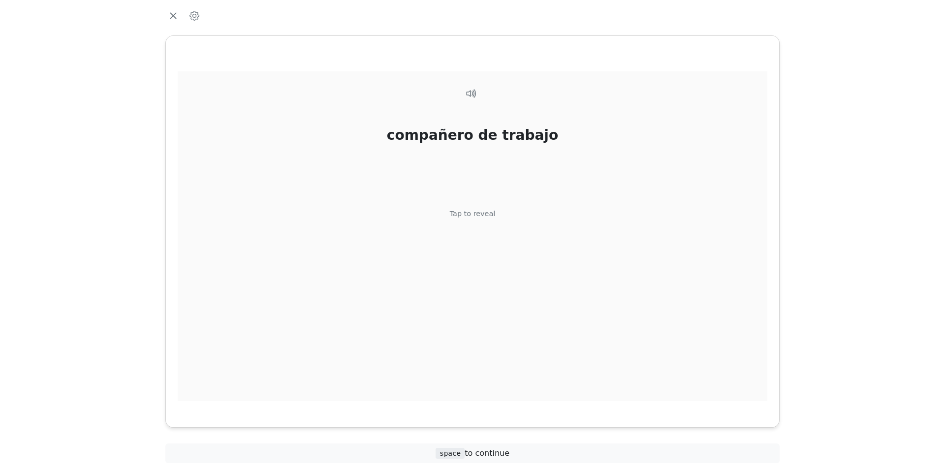
click at [481, 281] on div "compañero de trabajo Tap to reveal" at bounding box center [473, 236] width 590 height 330
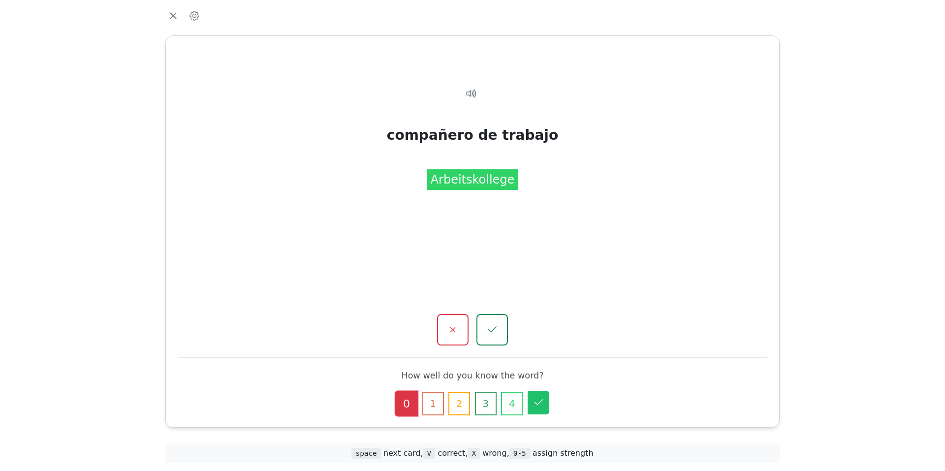
click at [544, 407] on icon "button" at bounding box center [539, 403] width 12 height 12
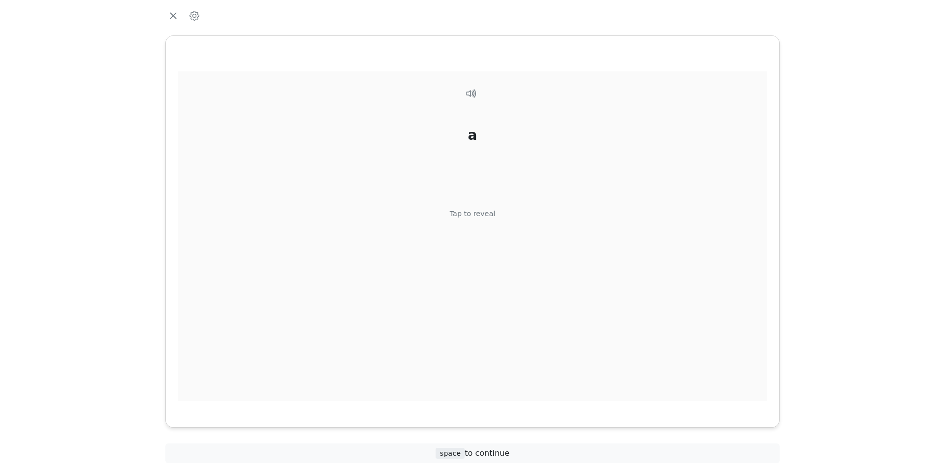
click at [518, 318] on div "a Tap to reveal" at bounding box center [473, 236] width 590 height 330
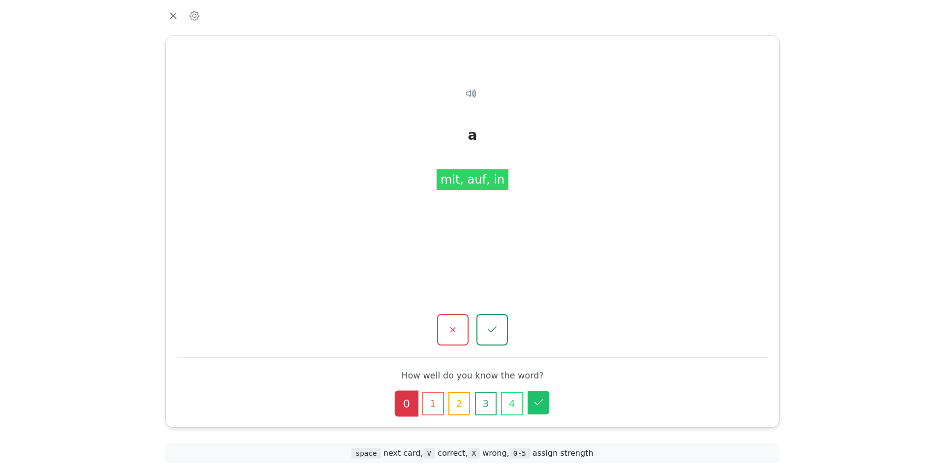
click at [534, 402] on icon "button" at bounding box center [539, 403] width 12 height 12
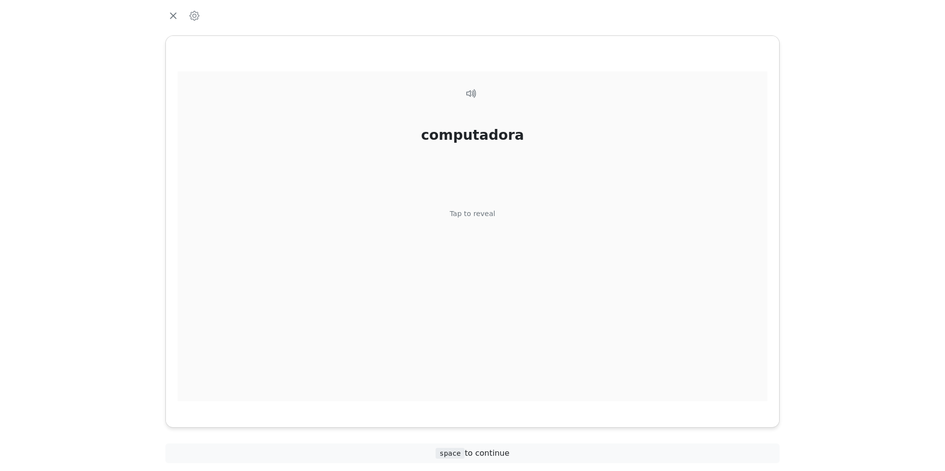
click at [529, 307] on div "computadora Tap to reveal" at bounding box center [473, 236] width 590 height 330
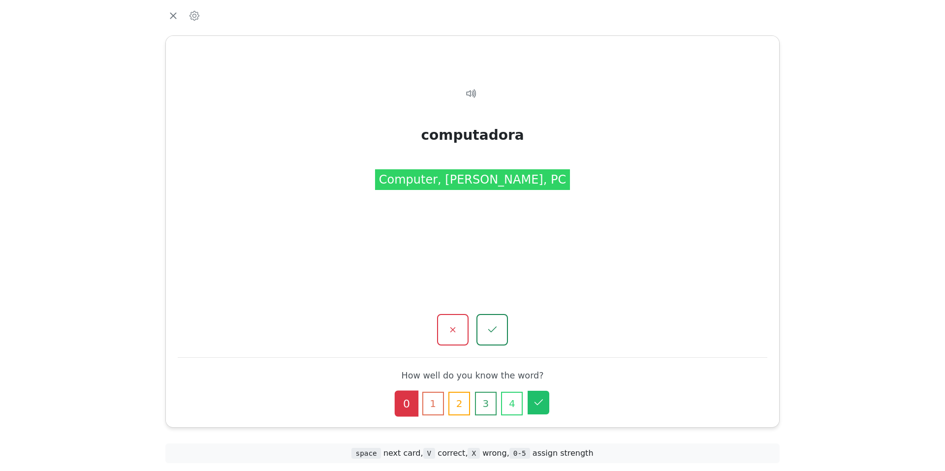
click at [540, 399] on icon "button" at bounding box center [539, 403] width 12 height 12
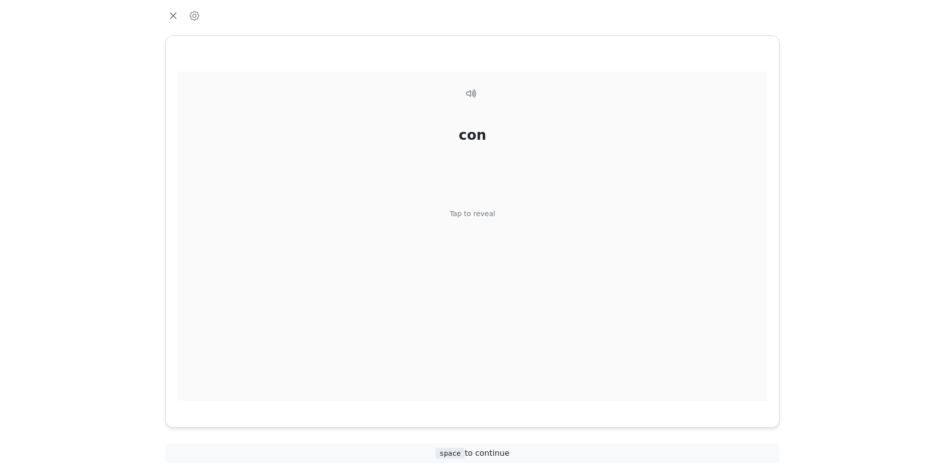
click at [525, 287] on div "con Tap to reveal" at bounding box center [473, 236] width 590 height 330
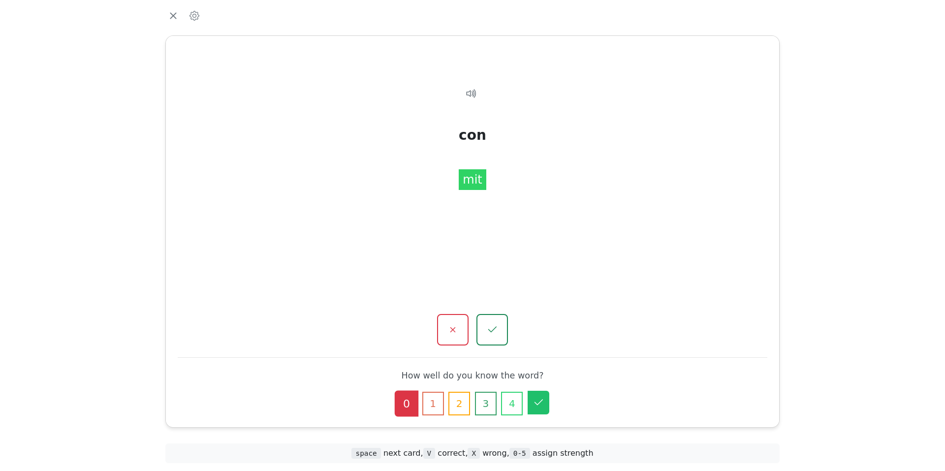
click at [541, 405] on icon "button" at bounding box center [539, 403] width 12 height 12
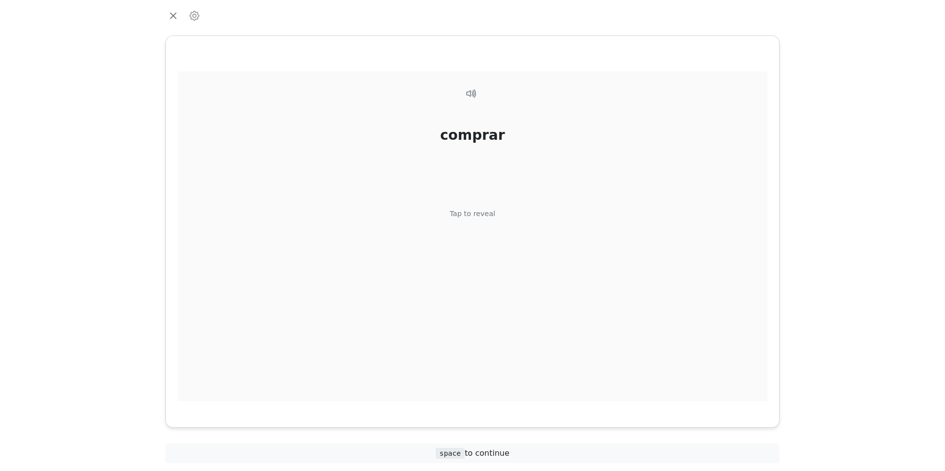
click at [528, 276] on div "comprar Tap to reveal" at bounding box center [473, 236] width 590 height 330
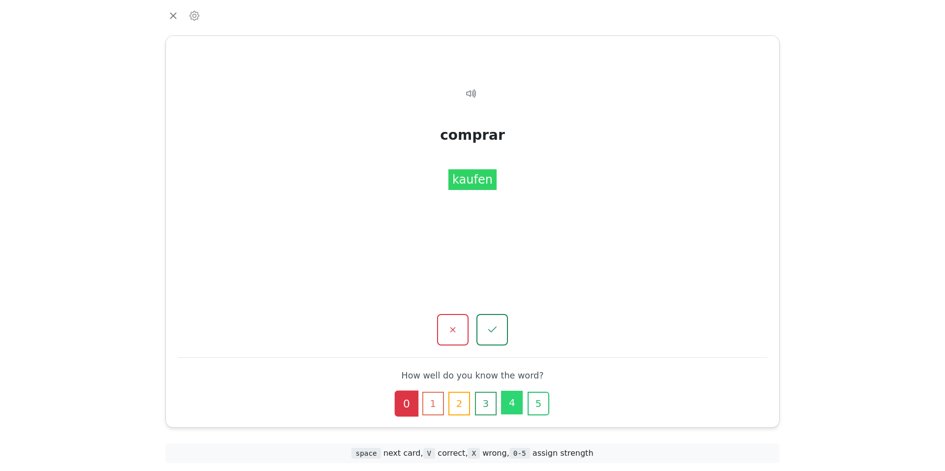
click at [513, 403] on button "4" at bounding box center [512, 403] width 22 height 24
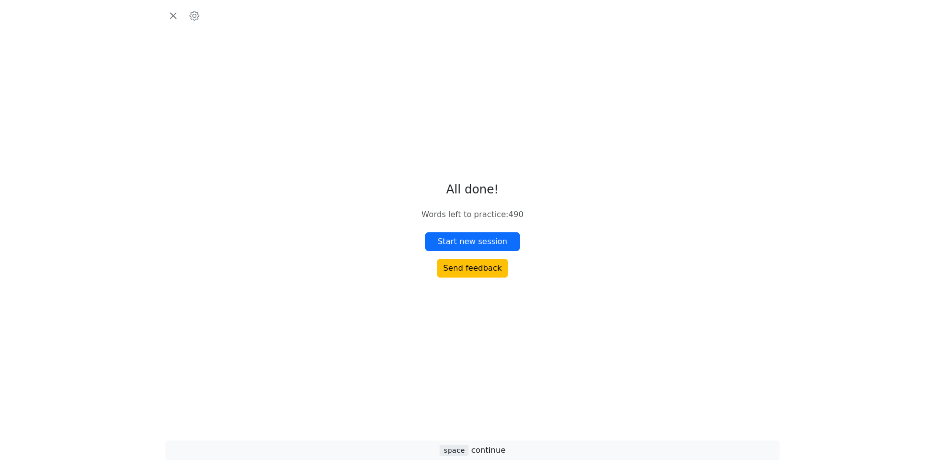
click at [517, 315] on div "All done! Words left to practice : 490 Start new session Send feedback" at bounding box center [473, 230] width 630 height 397
click at [174, 15] on icon "button" at bounding box center [173, 15] width 6 height 6
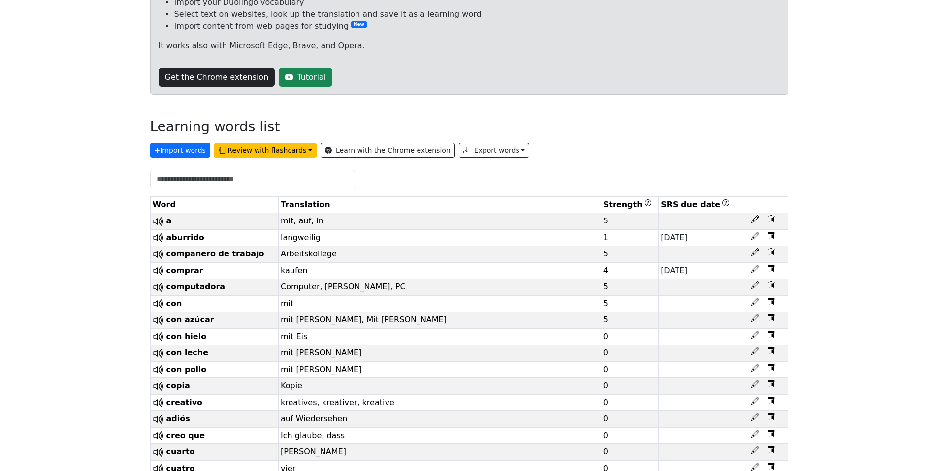
scroll to position [86, 0]
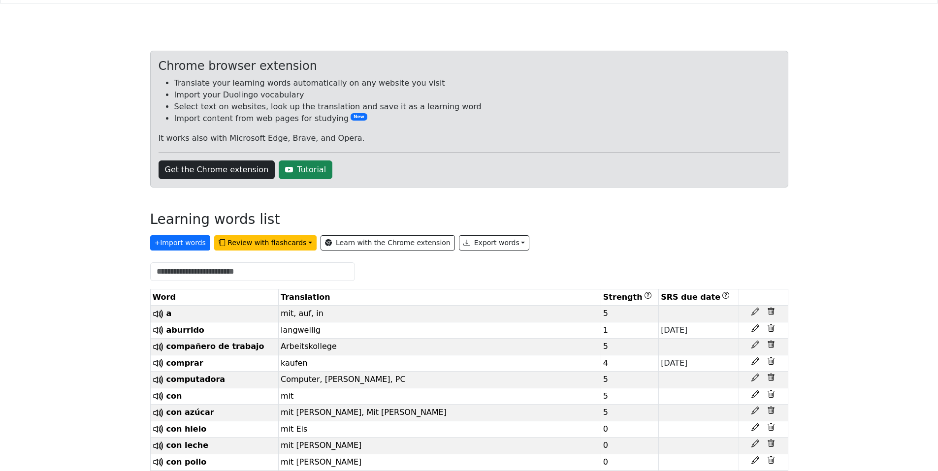
scroll to position [0, 0]
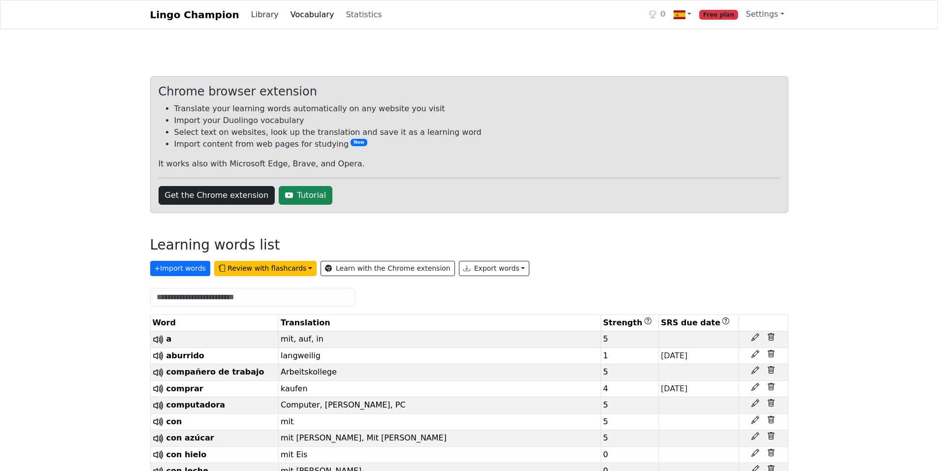
click at [251, 17] on link "Library" at bounding box center [264, 15] width 35 height 20
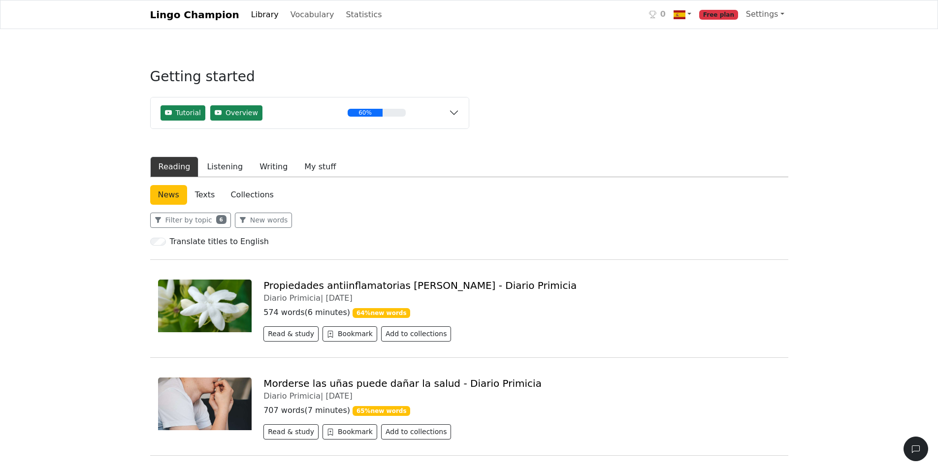
click at [201, 313] on img at bounding box center [205, 306] width 94 height 53
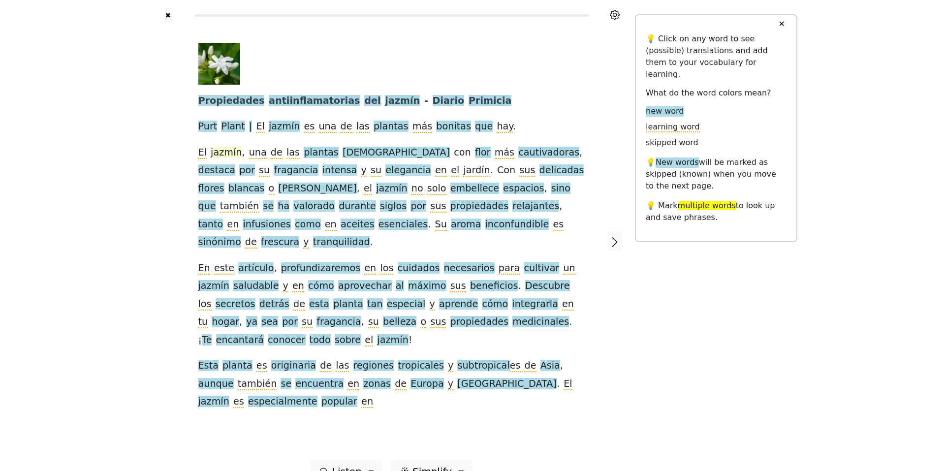
click at [224, 151] on span "jazmín" at bounding box center [226, 153] width 31 height 12
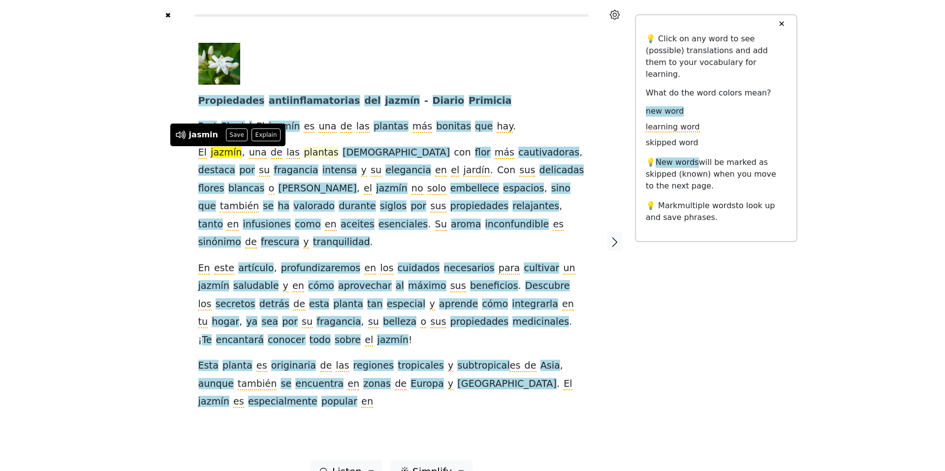
click at [314, 150] on span "plantas" at bounding box center [321, 153] width 35 height 12
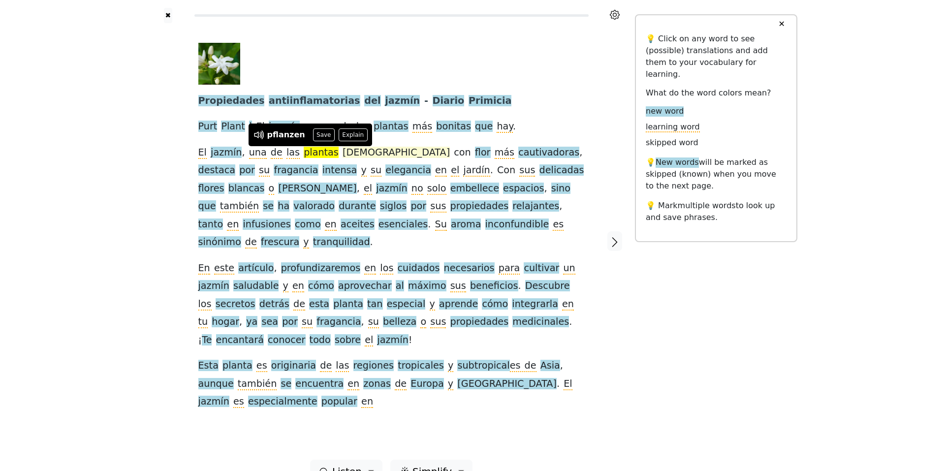
click at [351, 154] on span "aromáticas" at bounding box center [396, 153] width 107 height 12
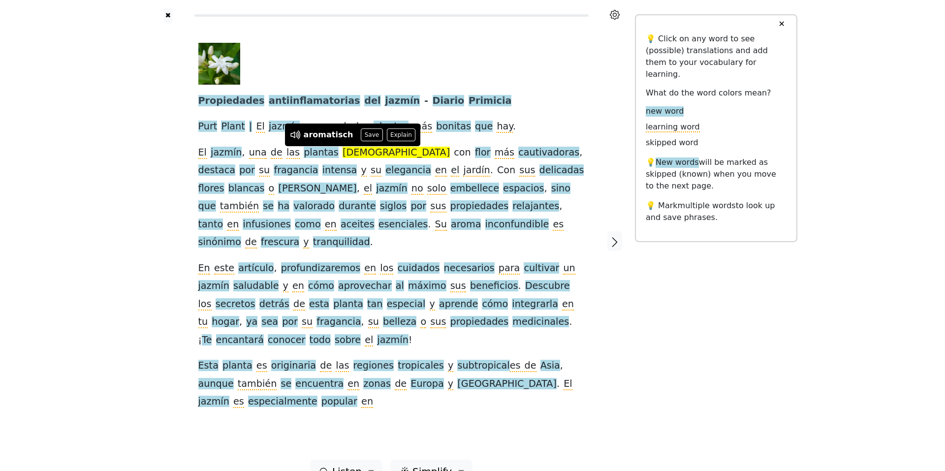
click at [650, 293] on div "✖ Propiedades antiinflamatorias del jazmín - Diario Primicia Purt Plant | El ja…" at bounding box center [473, 247] width 650 height 495
click at [389, 136] on button "Explain" at bounding box center [401, 134] width 29 height 13
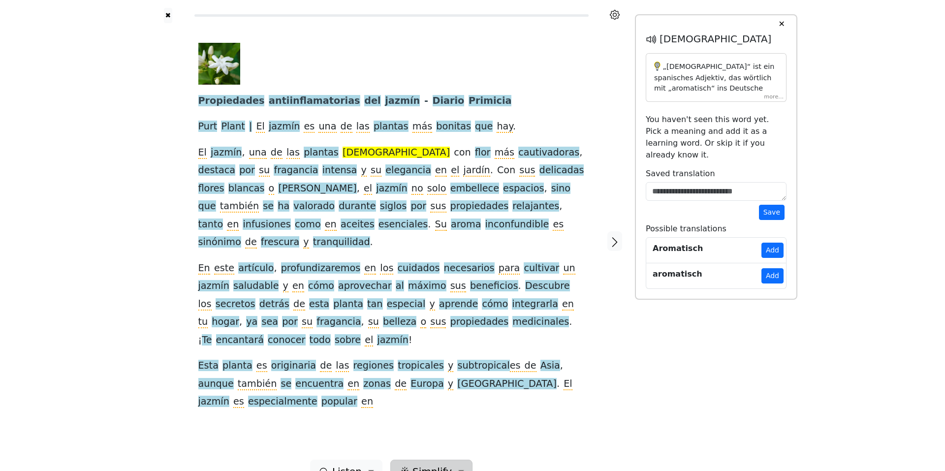
click at [457, 460] on button "Simplify" at bounding box center [431, 472] width 82 height 24
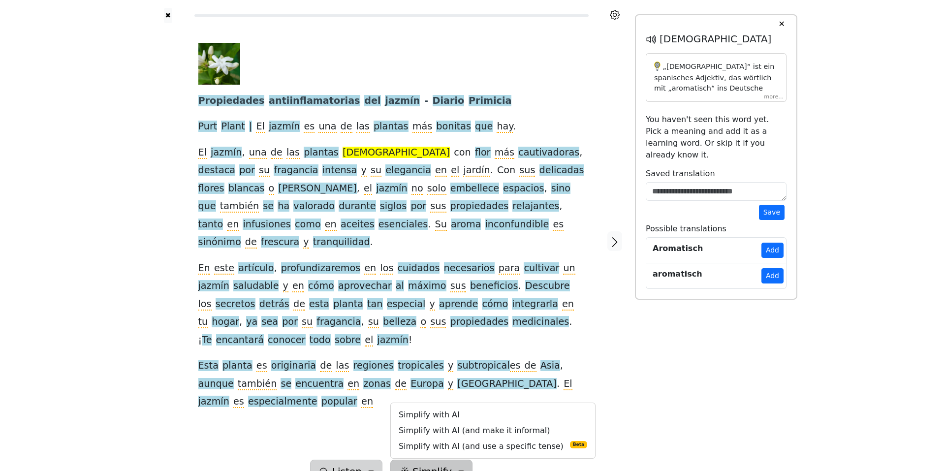
click at [371, 460] on button "Listen" at bounding box center [346, 472] width 72 height 24
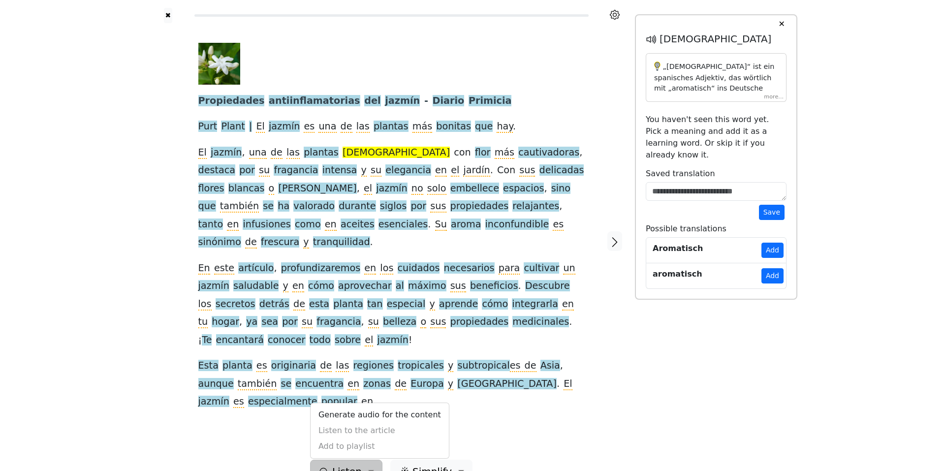
click at [550, 425] on div "Propiedades antiinflamatorias del jazmín - Diario Primicia Purt Plant | El jazm…" at bounding box center [392, 241] width 406 height 437
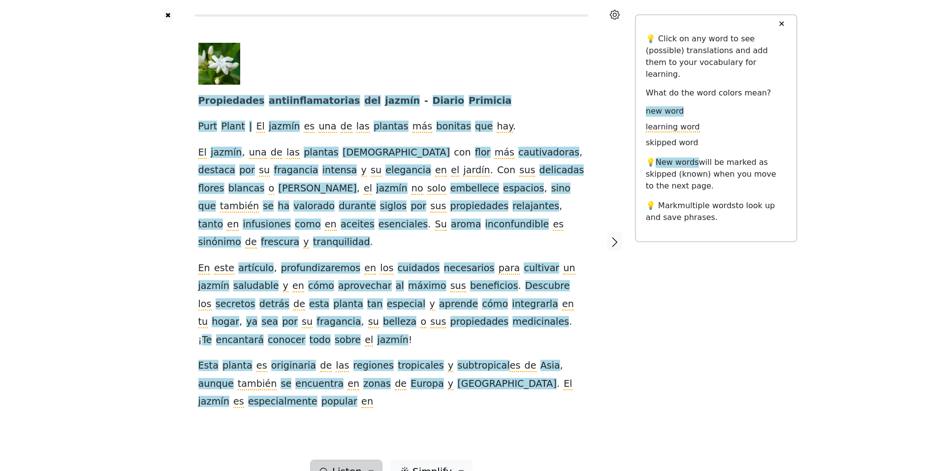
click at [365, 460] on button "Listen" at bounding box center [346, 472] width 72 height 24
click at [619, 388] on div at bounding box center [615, 241] width 41 height 437
click at [170, 18] on button "✖" at bounding box center [168, 15] width 8 height 15
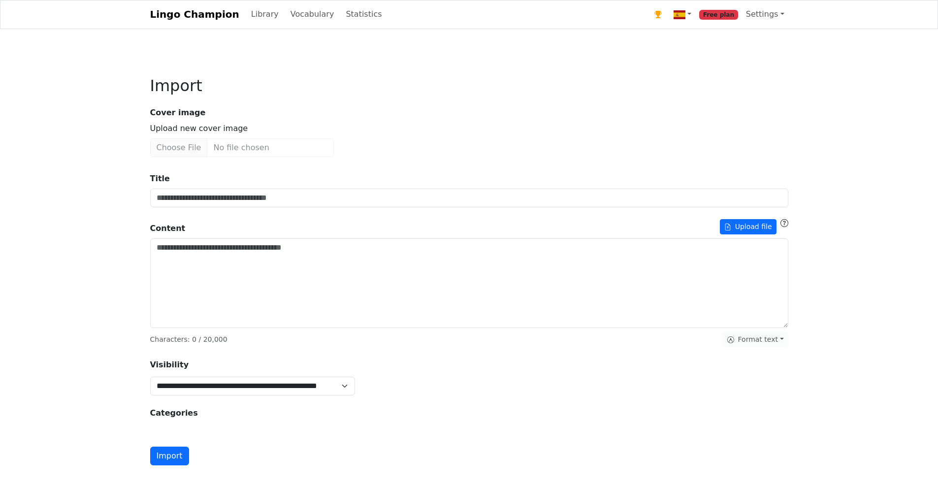
type input "**********"
type textarea "**********"
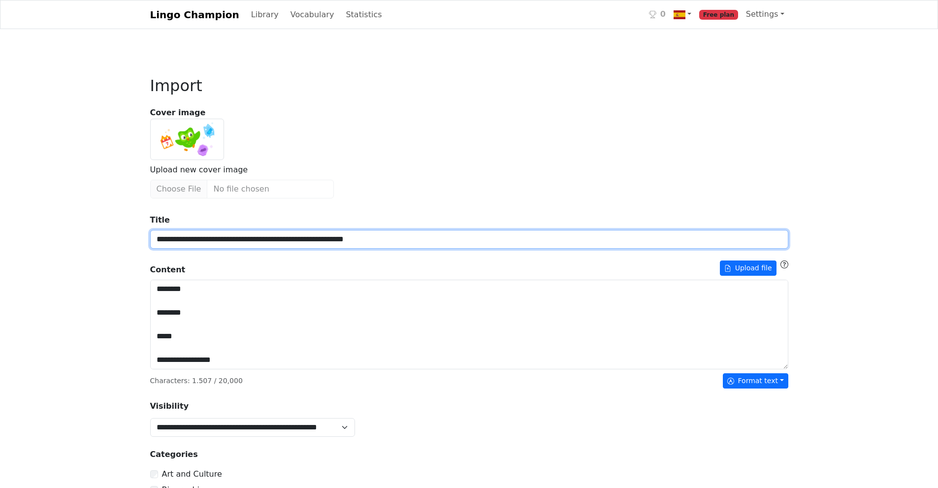
click at [465, 240] on input "**********" at bounding box center [469, 239] width 638 height 19
type input "**********"
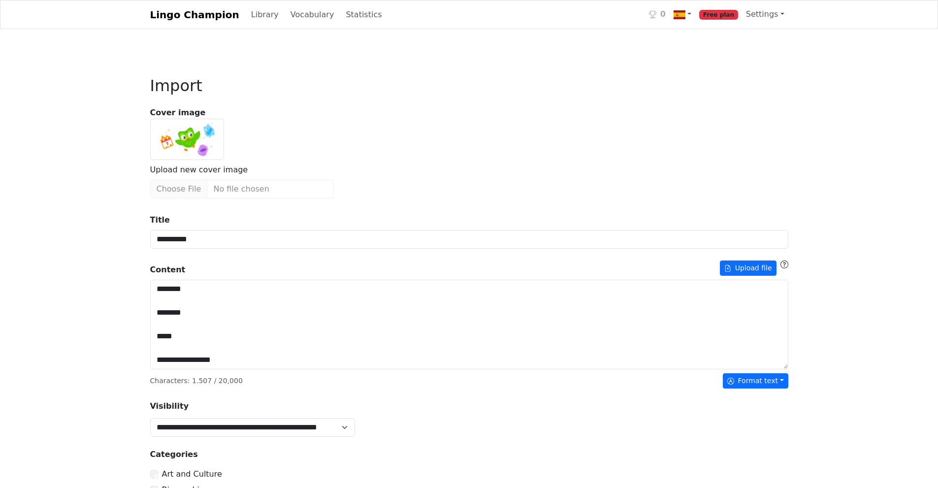
click at [548, 401] on div "**********" at bounding box center [469, 469] width 638 height 526
click at [758, 380] on button "Format text" at bounding box center [755, 380] width 65 height 15
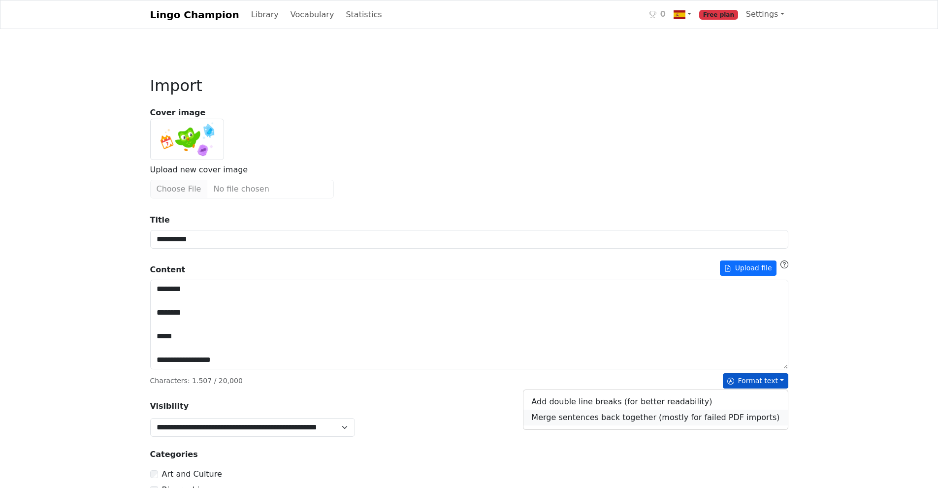
click at [629, 419] on link "Merge sentences back together (mostly for failed PDF imports)" at bounding box center [655, 418] width 264 height 16
type textarea "**********"
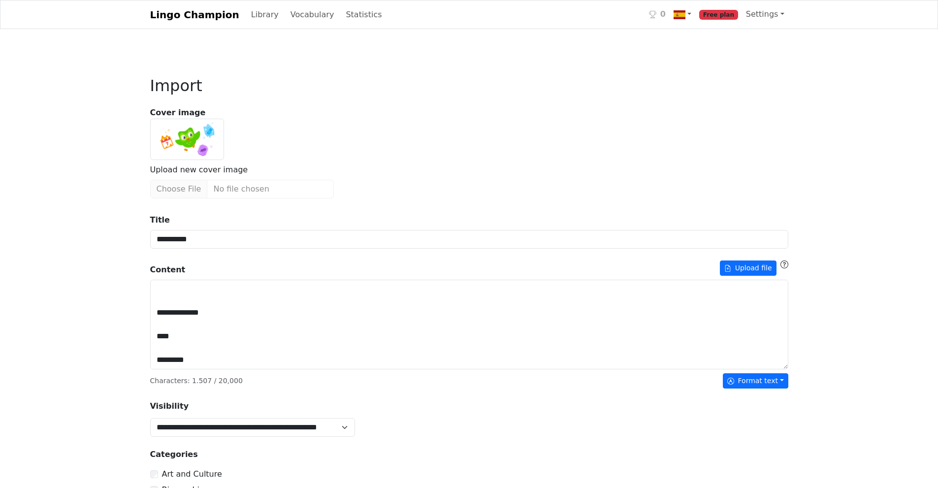
click at [629, 419] on div "**********" at bounding box center [469, 426] width 650 height 21
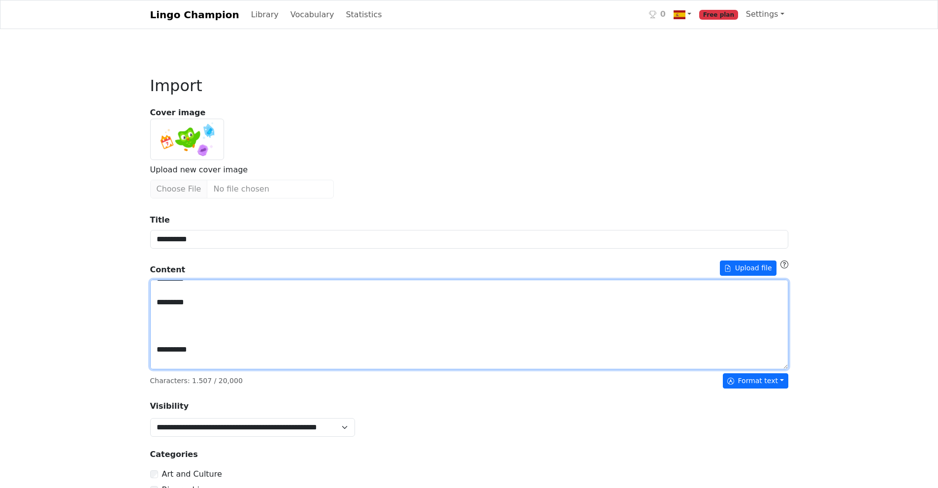
scroll to position [2381, 0]
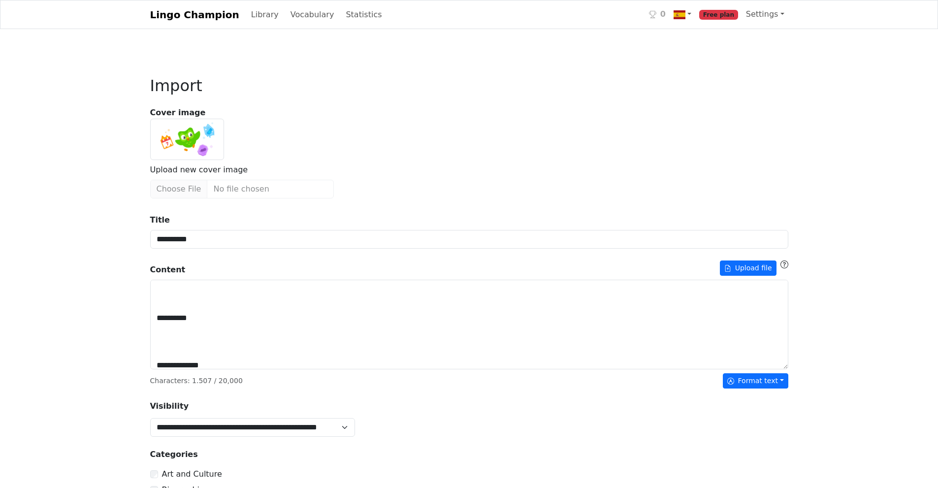
click at [837, 338] on div "**********" at bounding box center [469, 403] width 938 height 807
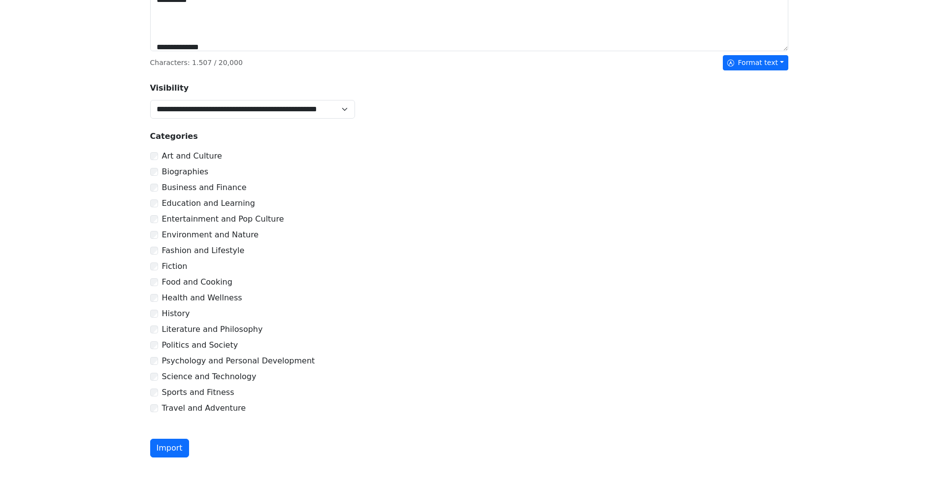
scroll to position [319, 0]
click at [168, 444] on button "Import" at bounding box center [169, 447] width 39 height 19
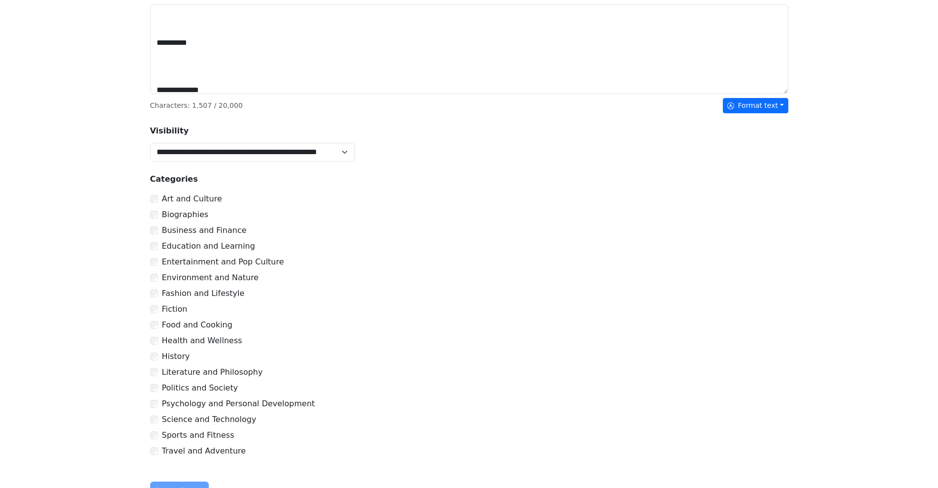
scroll to position [364, 0]
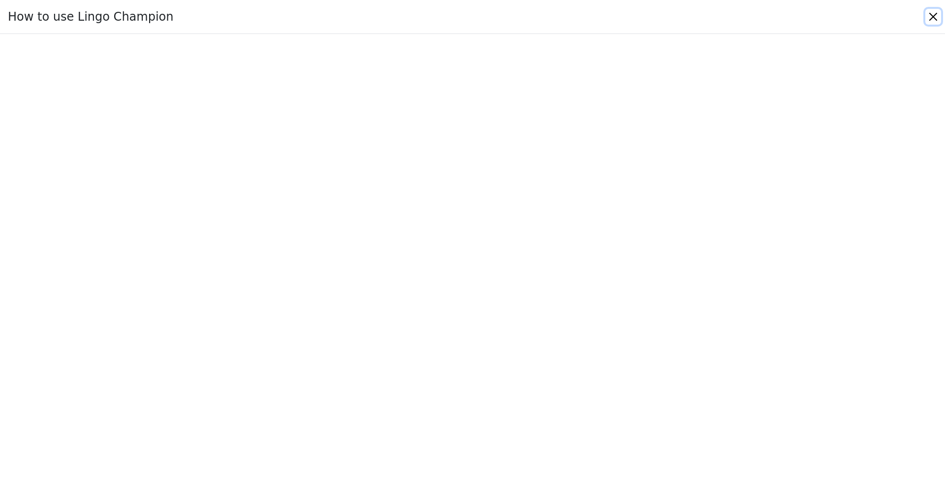
click at [930, 19] on button "Close" at bounding box center [933, 17] width 16 height 16
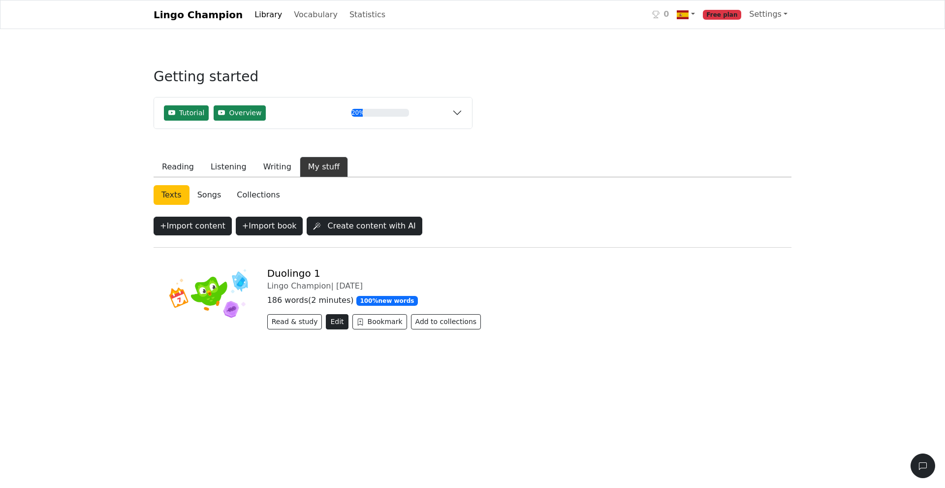
click at [331, 326] on button "Edit" at bounding box center [337, 321] width 22 height 15
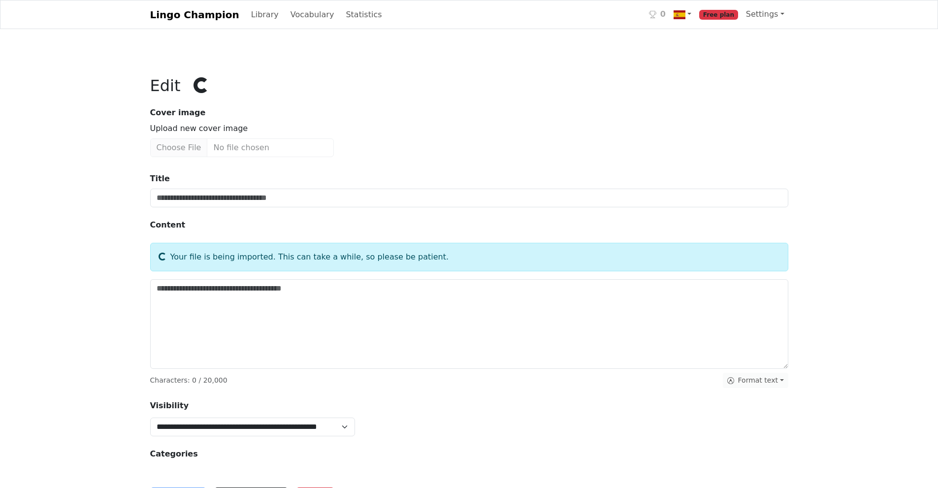
type input "**********"
type textarea "**********"
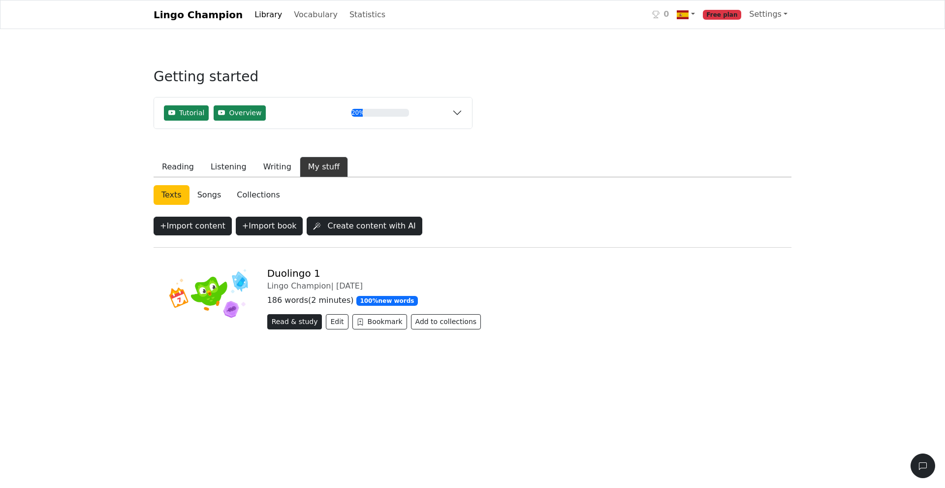
drag, startPoint x: 364, startPoint y: 327, endPoint x: 296, endPoint y: 321, distance: 68.2
click at [296, 321] on div "Duolingo 1 Lingo Champion | 2025-10-05 186 words ( 2 minutes ) 100 % new words …" at bounding box center [525, 300] width 528 height 66
click at [296, 321] on button "Read & study" at bounding box center [294, 321] width 55 height 15
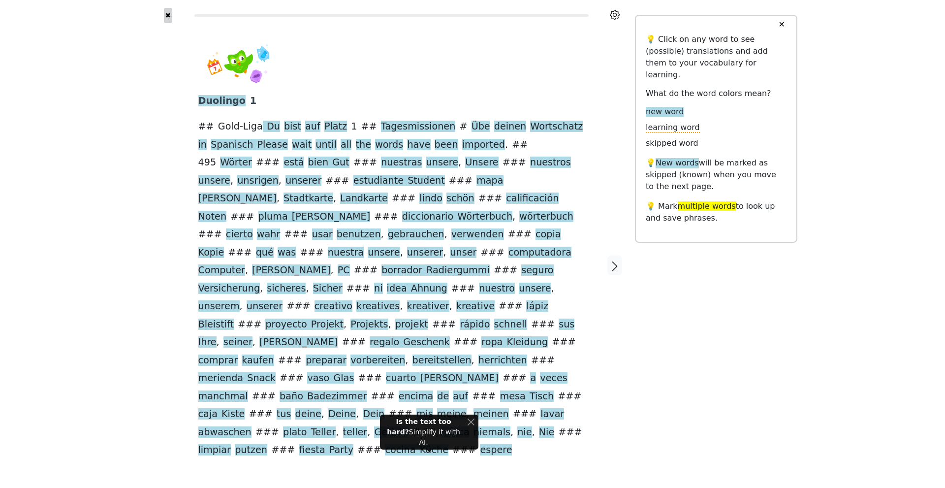
click at [166, 13] on button "✖" at bounding box center [168, 15] width 8 height 15
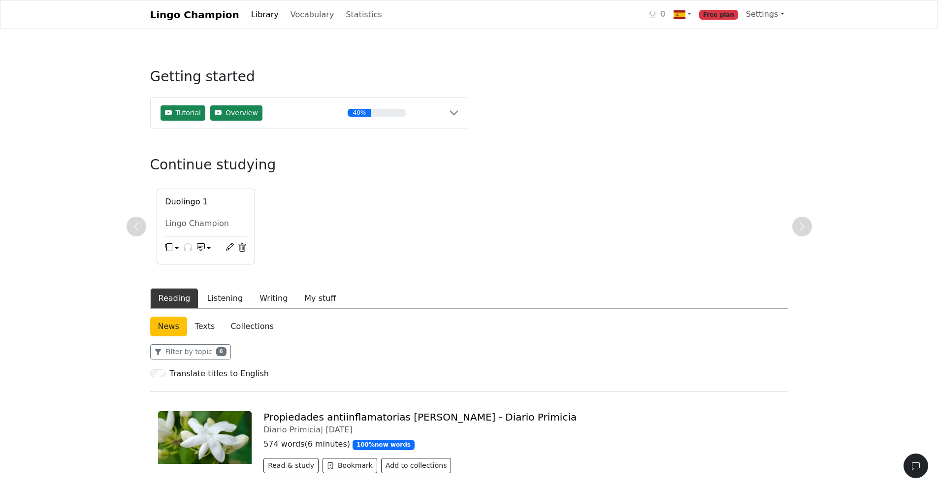
click at [199, 251] on icon "button" at bounding box center [201, 247] width 8 height 8
click at [412, 225] on div "Duolingo 1 Lingo Champion Discuss with AI Practice grammar with AI" at bounding box center [469, 227] width 638 height 76
click at [298, 13] on link "Vocabulary" at bounding box center [313, 15] width 52 height 20
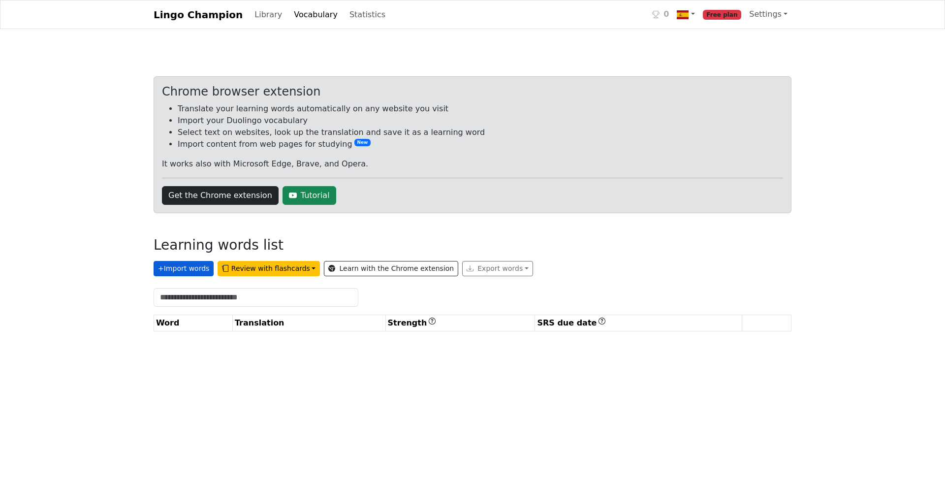
click at [186, 267] on button "+ Import words" at bounding box center [184, 268] width 60 height 15
